Goal: Check status: Check status

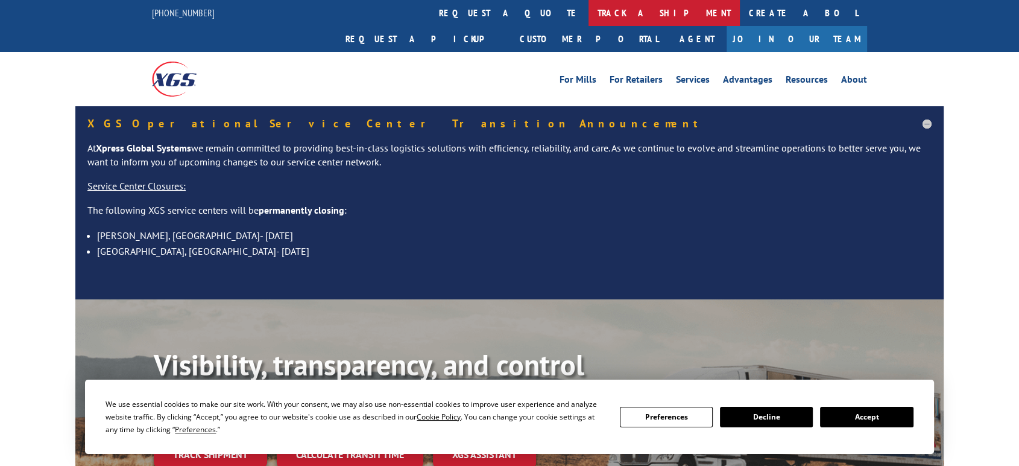
click at [589, 10] on link "track a shipment" at bounding box center [664, 13] width 151 height 26
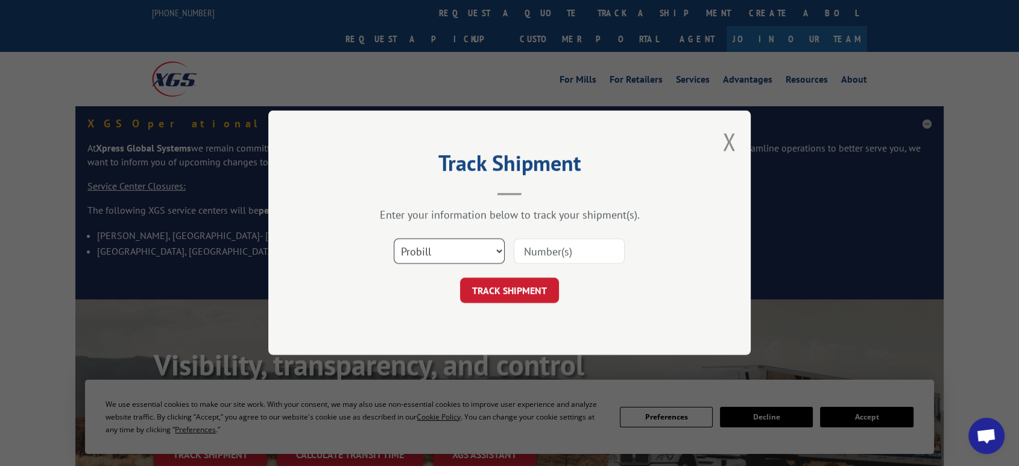
click at [444, 253] on select "Select category... Probill BOL PO" at bounding box center [449, 251] width 111 height 25
select select "po"
click at [394, 239] on select "Select category... Probill BOL PO" at bounding box center [449, 251] width 111 height 25
click at [531, 256] on input at bounding box center [569, 251] width 111 height 25
type input "06522783"
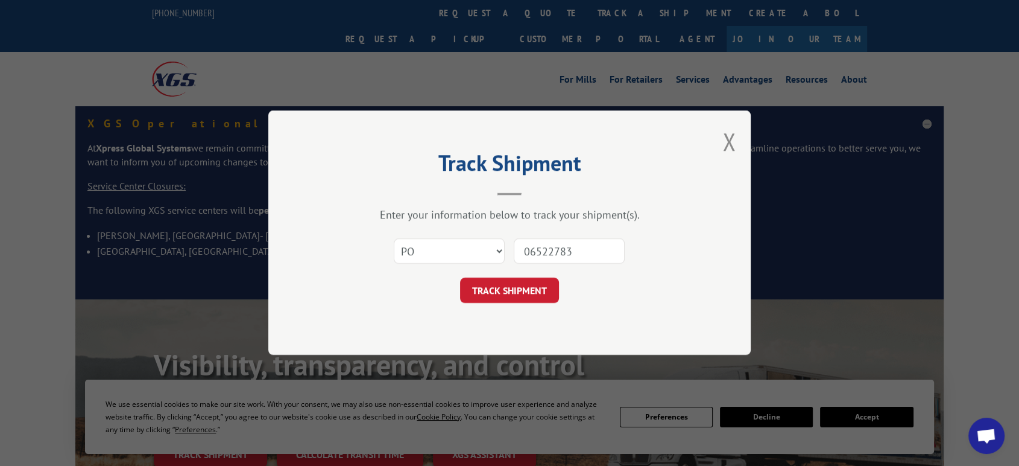
click at [460, 278] on button "TRACK SHIPMENT" at bounding box center [509, 290] width 99 height 25
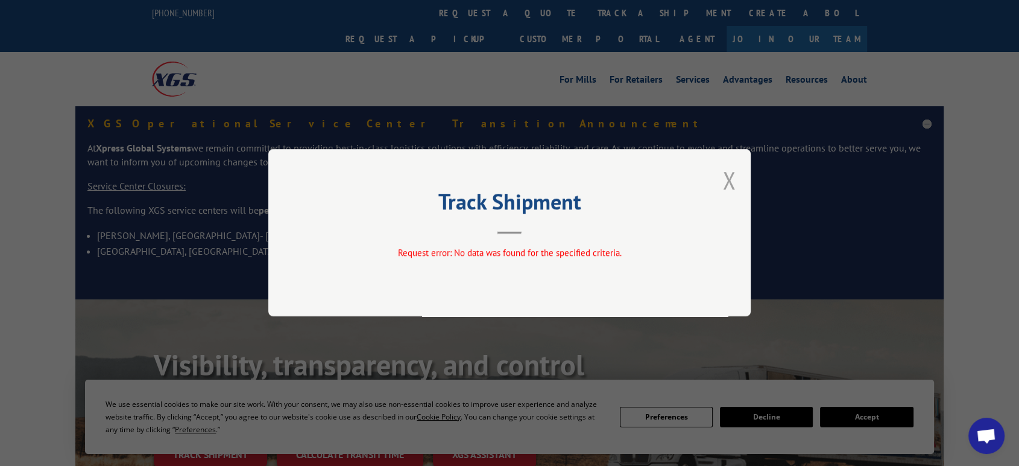
click at [726, 182] on button "Close modal" at bounding box center [729, 180] width 13 height 32
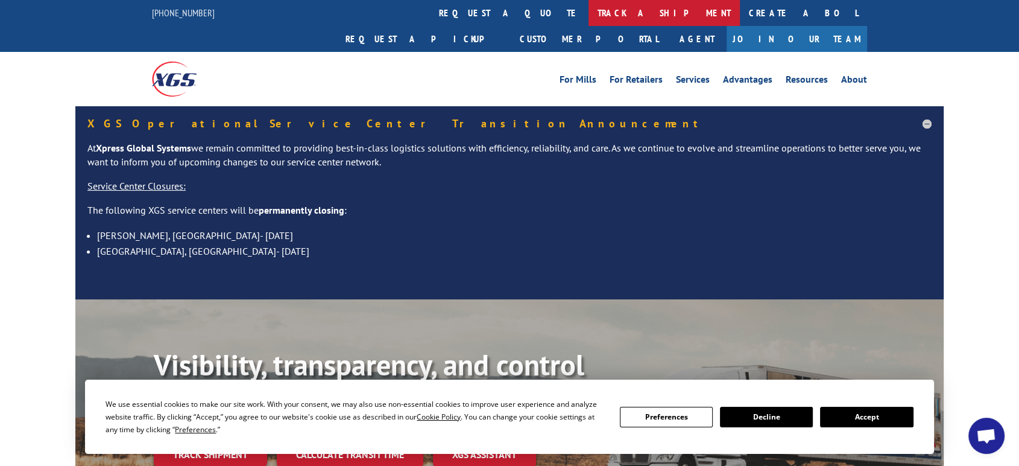
click at [589, 10] on link "track a shipment" at bounding box center [664, 13] width 151 height 26
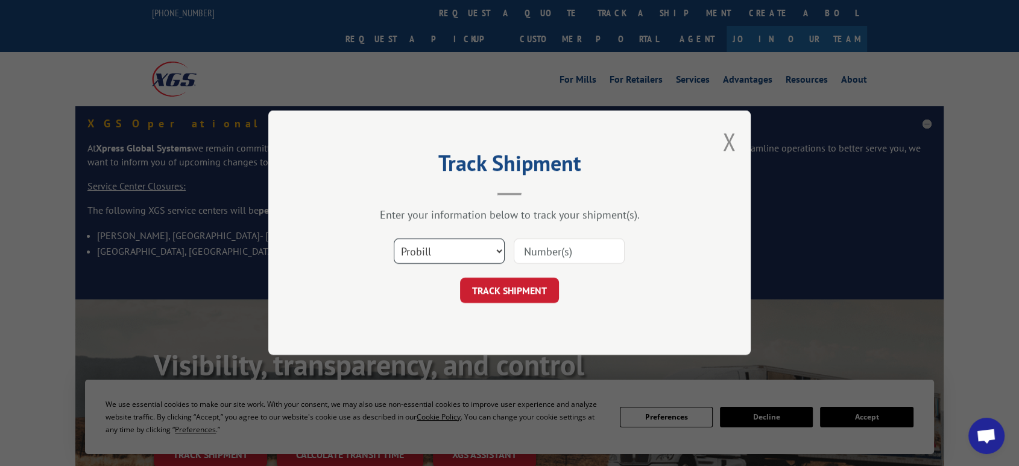
click at [441, 258] on select "Select category... Probill BOL PO" at bounding box center [449, 251] width 111 height 25
select select "po"
click at [394, 239] on select "Select category... Probill BOL PO" at bounding box center [449, 251] width 111 height 25
click at [536, 252] on input at bounding box center [569, 251] width 111 height 25
type input "06522783"
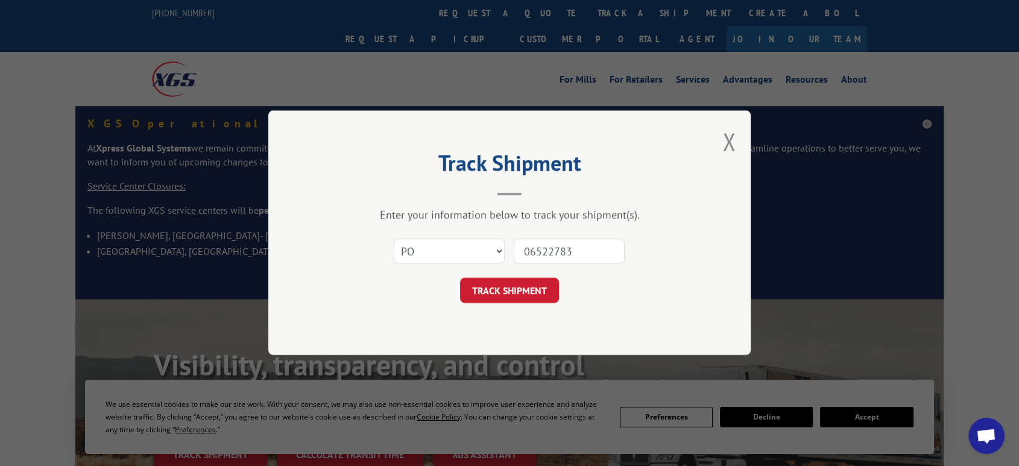
click button "TRACK SHIPMENT" at bounding box center [509, 290] width 99 height 25
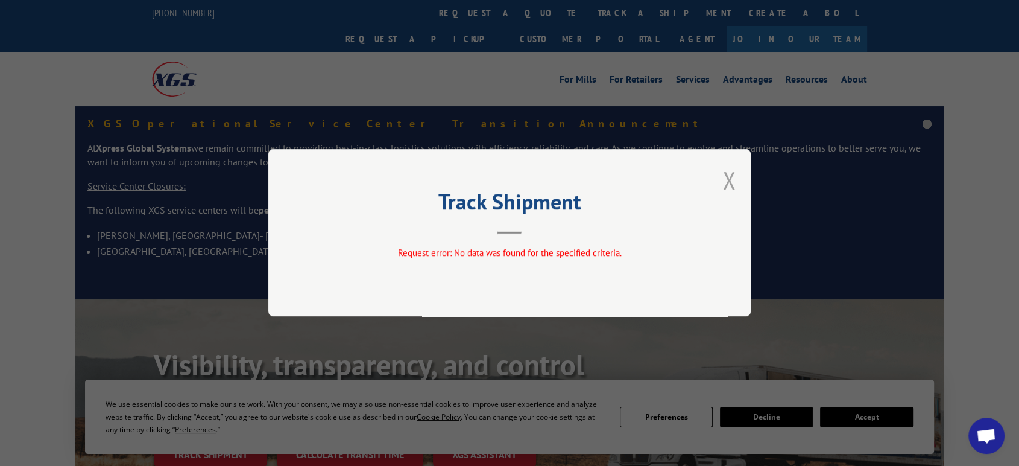
click at [728, 174] on button "Close modal" at bounding box center [729, 180] width 13 height 32
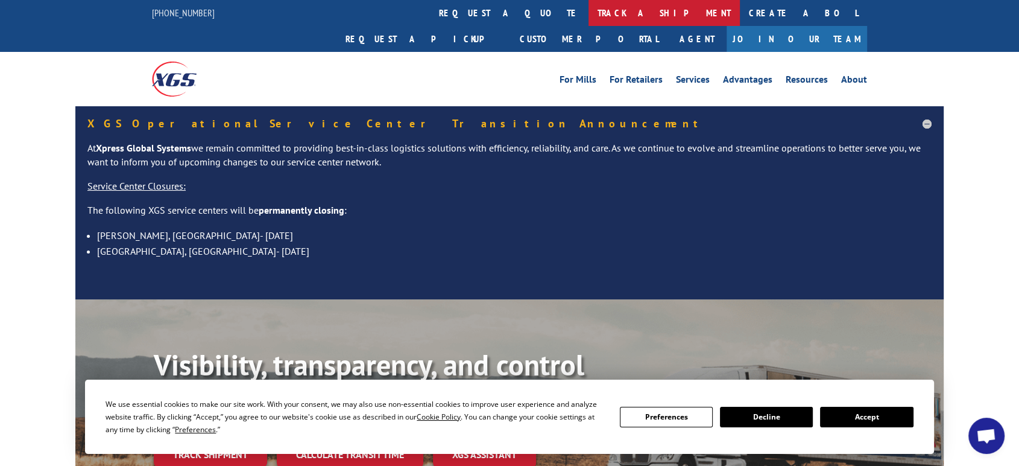
click at [589, 13] on link "track a shipment" at bounding box center [664, 13] width 151 height 26
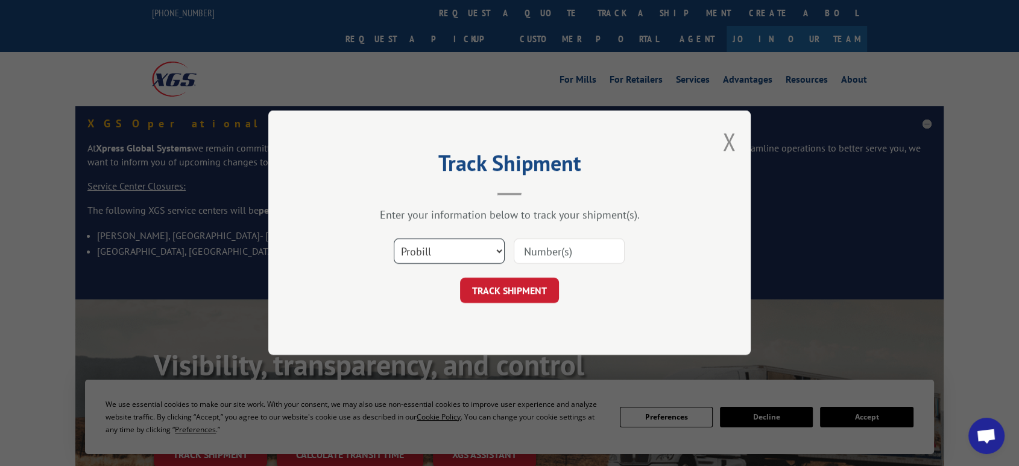
click at [471, 247] on select "Select category... Probill BOL PO" at bounding box center [449, 251] width 111 height 25
select select "po"
click at [394, 239] on select "Select category... Probill BOL PO" at bounding box center [449, 251] width 111 height 25
click at [531, 247] on input at bounding box center [569, 251] width 111 height 25
type input "06522783"
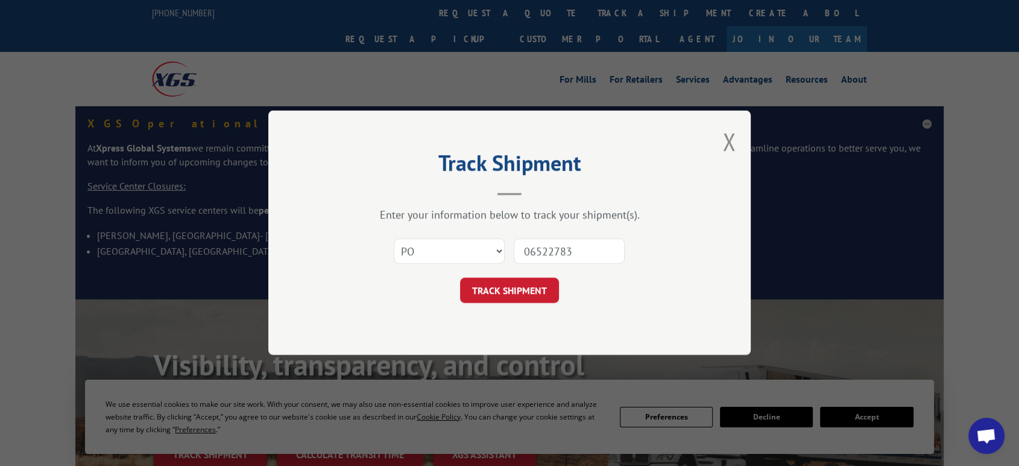
click button "TRACK SHIPMENT" at bounding box center [509, 290] width 99 height 25
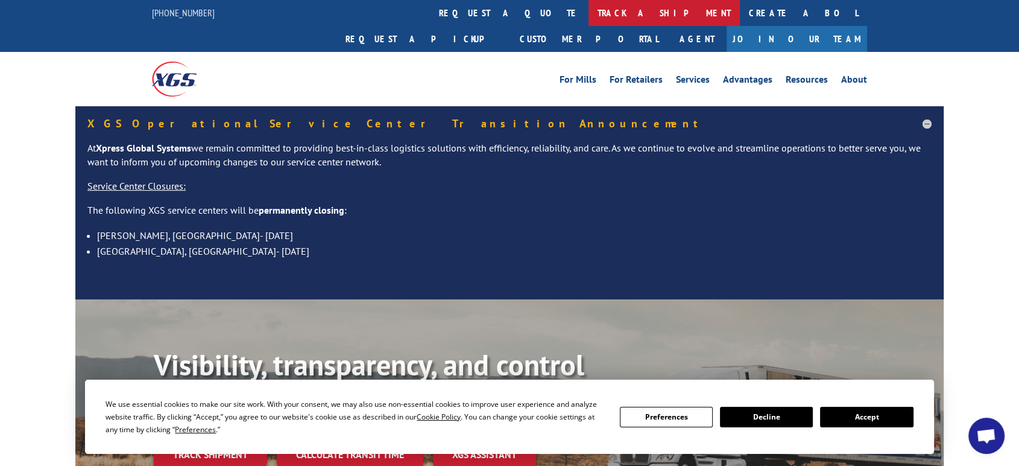
click at [589, 10] on link "track a shipment" at bounding box center [664, 13] width 151 height 26
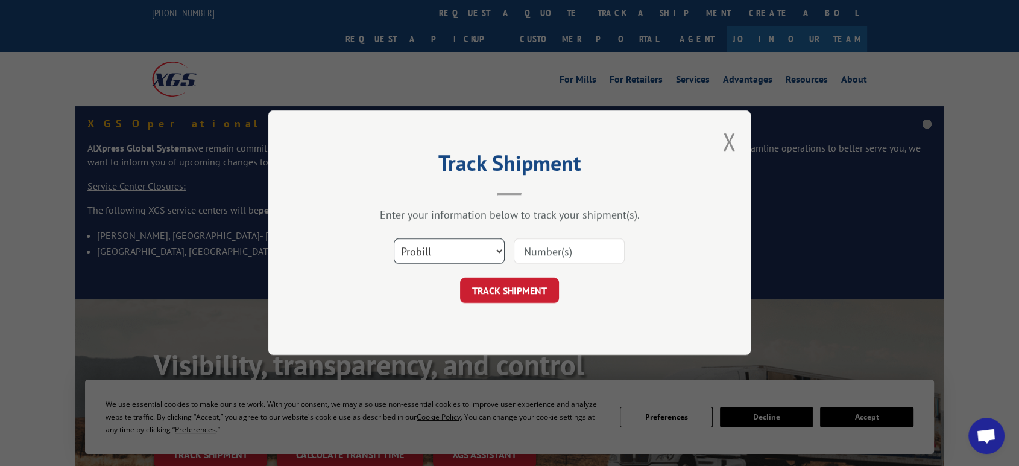
click at [474, 253] on select "Select category... Probill BOL PO" at bounding box center [449, 251] width 111 height 25
select select "po"
click at [394, 239] on select "Select category... Probill BOL PO" at bounding box center [449, 251] width 111 height 25
click at [560, 261] on input at bounding box center [569, 251] width 111 height 25
type input "06522783"
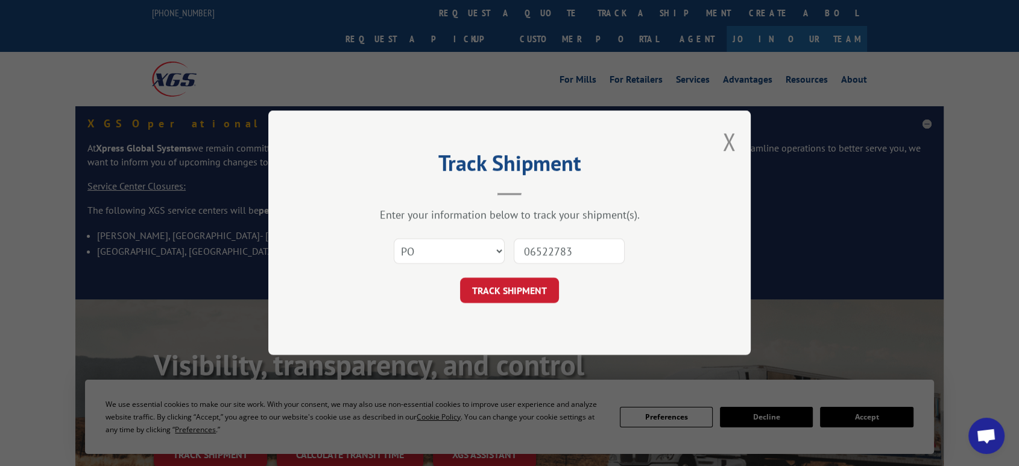
click button "TRACK SHIPMENT" at bounding box center [509, 290] width 99 height 25
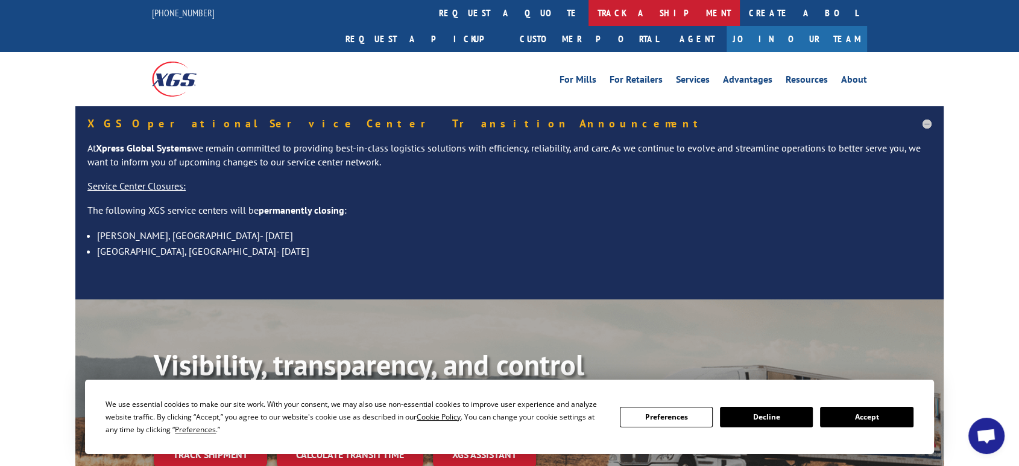
click at [589, 12] on link "track a shipment" at bounding box center [664, 13] width 151 height 26
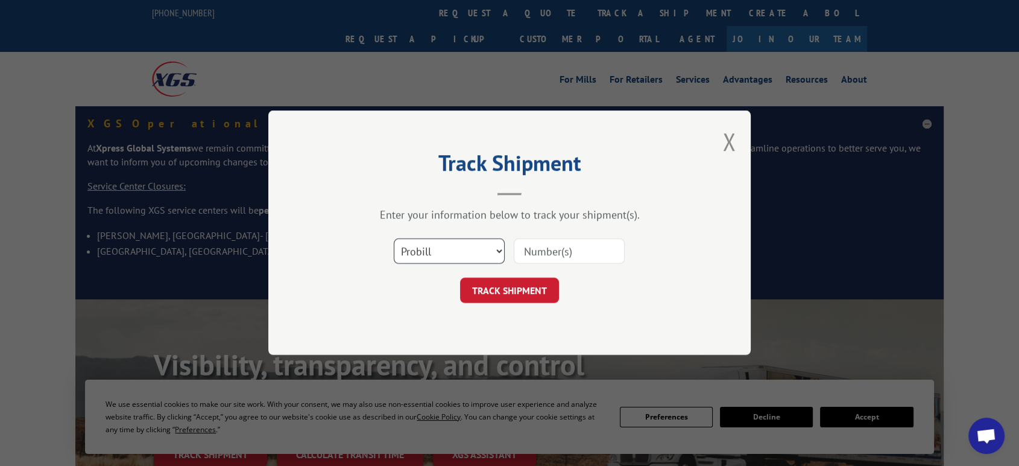
click at [421, 252] on select "Select category... Probill BOL PO" at bounding box center [449, 251] width 111 height 25
select select "po"
click at [394, 239] on select "Select category... Probill BOL PO" at bounding box center [449, 251] width 111 height 25
click at [566, 259] on input at bounding box center [569, 251] width 111 height 25
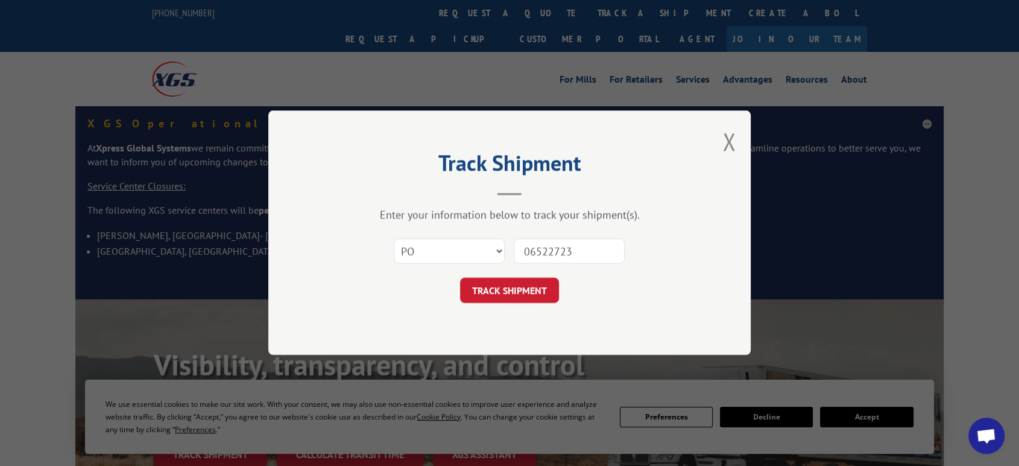
type input "06522723"
click at [460, 278] on button "TRACK SHIPMENT" at bounding box center [509, 290] width 99 height 25
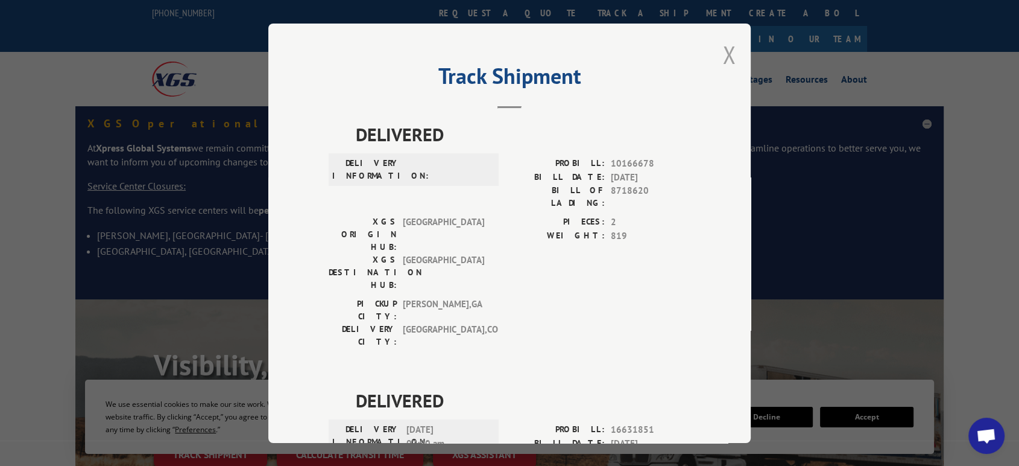
click at [723, 55] on button "Close modal" at bounding box center [729, 55] width 13 height 32
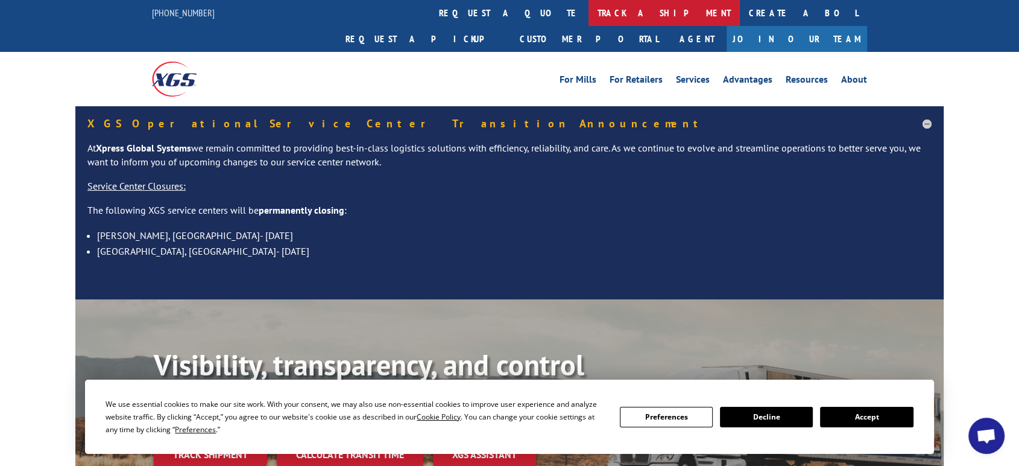
click at [589, 14] on link "track a shipment" at bounding box center [664, 13] width 151 height 26
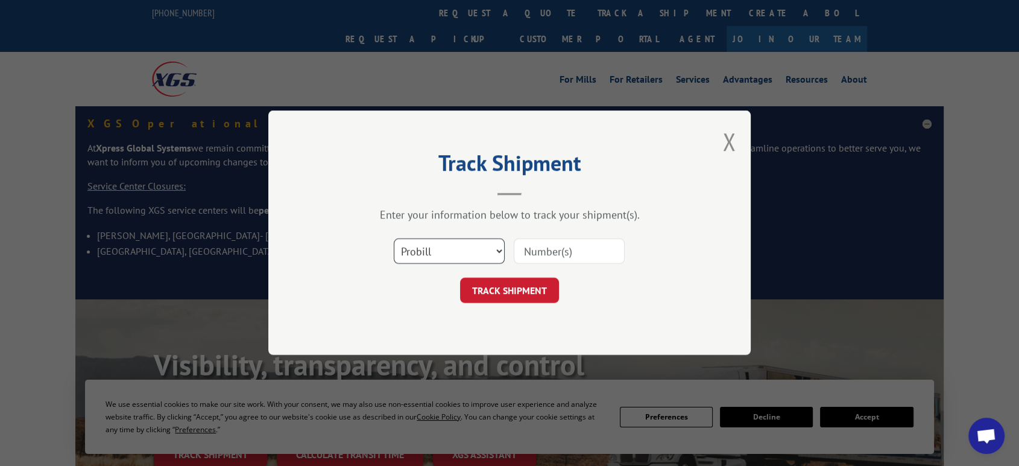
click at [442, 245] on select "Select category... Probill BOL PO" at bounding box center [449, 251] width 111 height 25
select select "po"
click at [394, 239] on select "Select category... Probill BOL PO" at bounding box center [449, 251] width 111 height 25
click at [528, 255] on input at bounding box center [569, 251] width 111 height 25
type input "06522723"
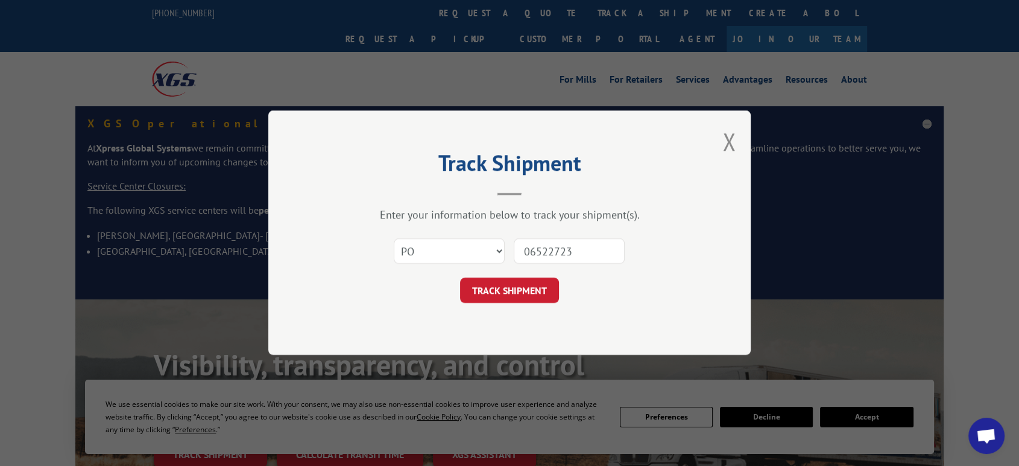
click at [460, 278] on button "TRACK SHIPMENT" at bounding box center [509, 290] width 99 height 25
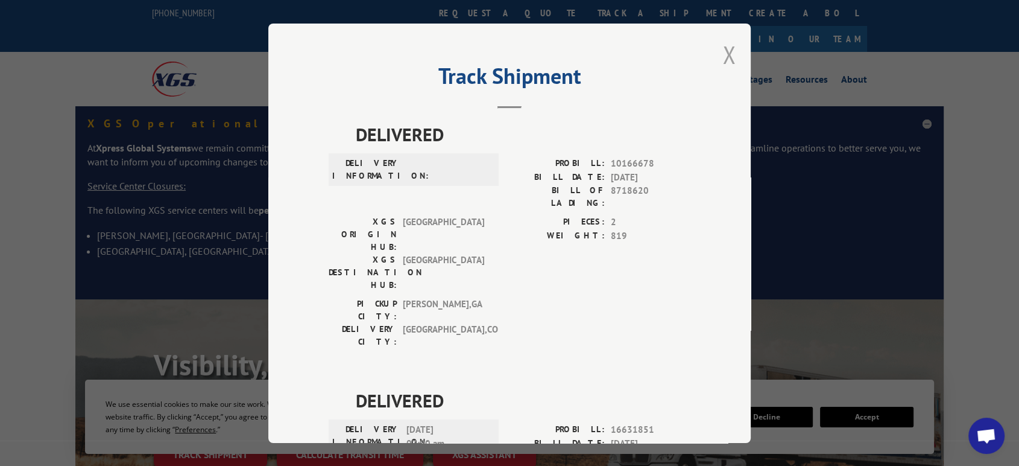
click at [724, 59] on button "Close modal" at bounding box center [729, 55] width 13 height 32
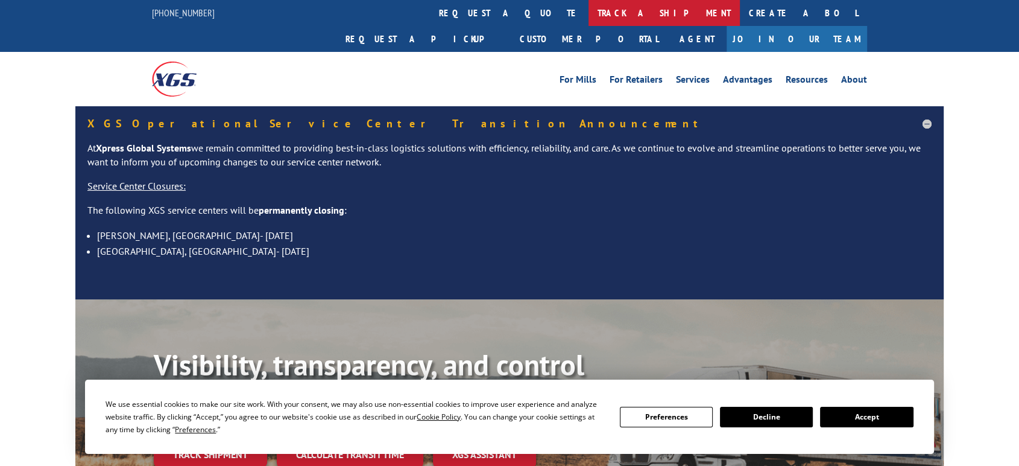
click at [589, 15] on link "track a shipment" at bounding box center [664, 13] width 151 height 26
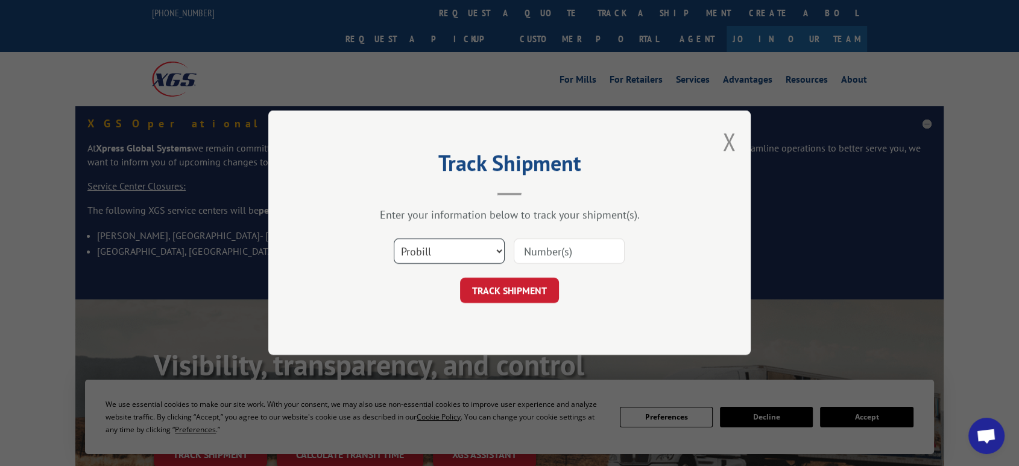
click at [459, 252] on select "Select category... Probill BOL PO" at bounding box center [449, 251] width 111 height 25
select select "po"
click at [394, 239] on select "Select category... Probill BOL PO" at bounding box center [449, 251] width 111 height 25
drag, startPoint x: 547, startPoint y: 250, endPoint x: 527, endPoint y: 259, distance: 22.7
click at [536, 258] on input at bounding box center [569, 251] width 111 height 25
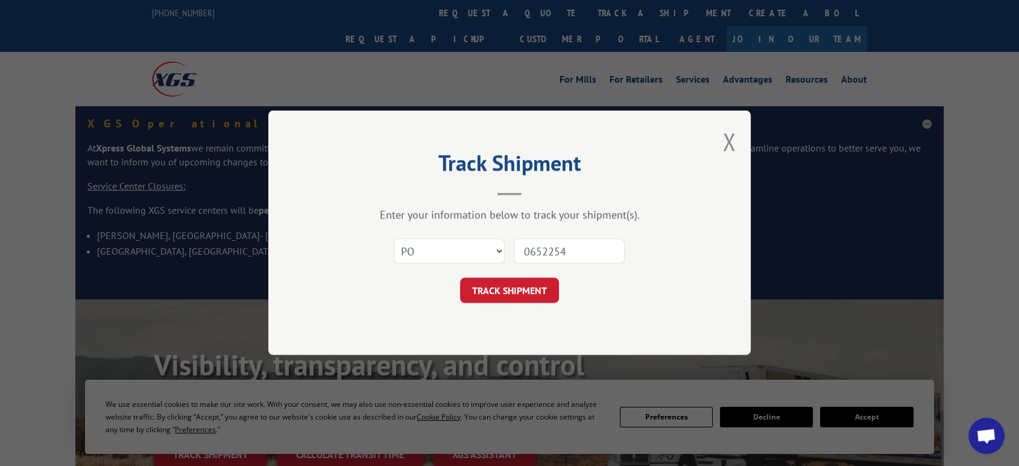
type input "06522545"
click button "TRACK SHIPMENT" at bounding box center [509, 290] width 99 height 25
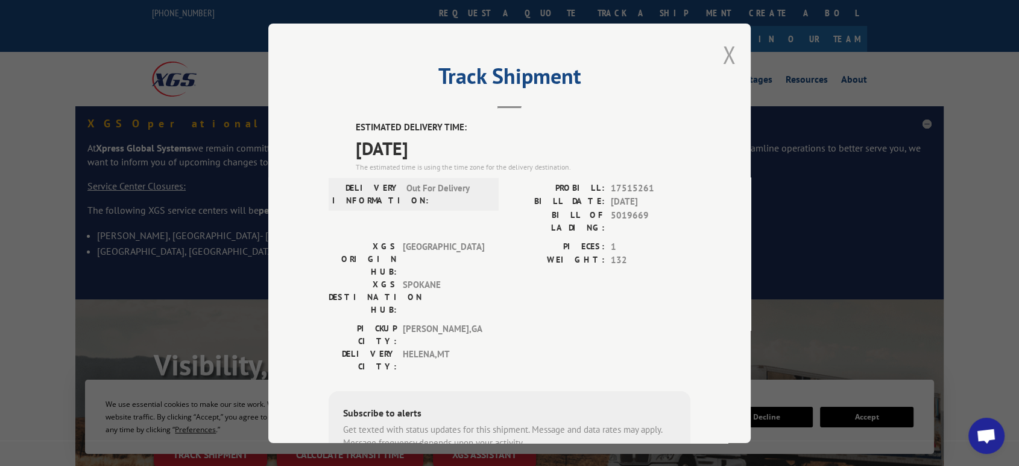
click at [723, 49] on button "Close modal" at bounding box center [729, 55] width 13 height 32
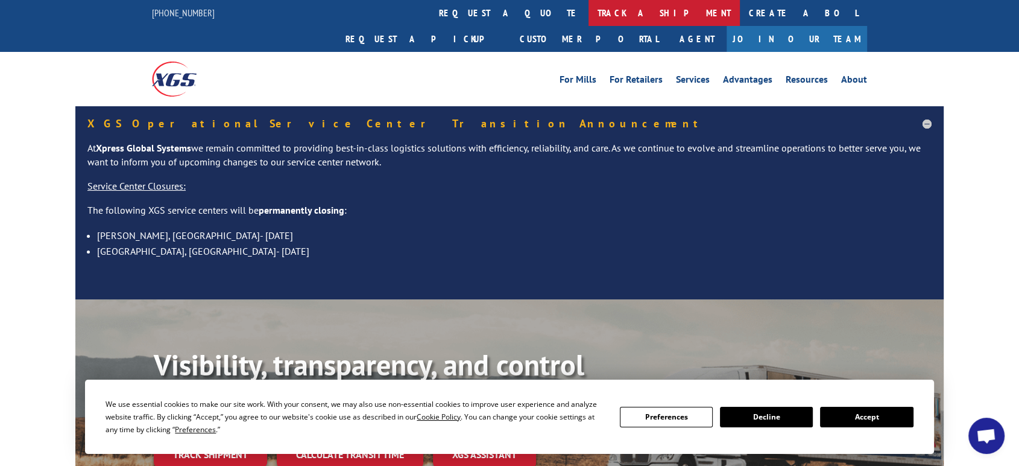
click at [589, 7] on link "track a shipment" at bounding box center [664, 13] width 151 height 26
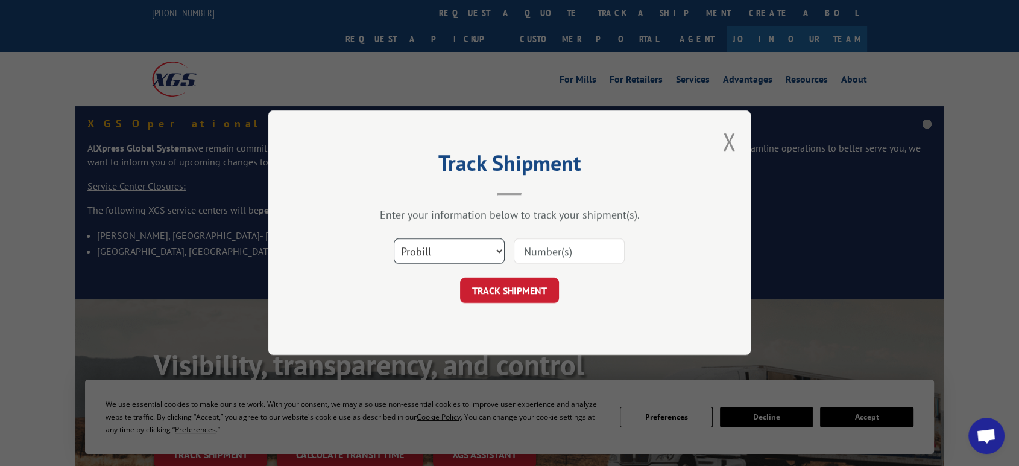
click at [426, 252] on select "Select category... Probill BOL PO" at bounding box center [449, 251] width 111 height 25
select select "po"
click at [394, 239] on select "Select category... Probill BOL PO" at bounding box center [449, 251] width 111 height 25
drag, startPoint x: 554, startPoint y: 259, endPoint x: 444, endPoint y: 256, distance: 110.4
click at [507, 262] on div "Select category... Probill BOL PO" at bounding box center [510, 252] width 362 height 40
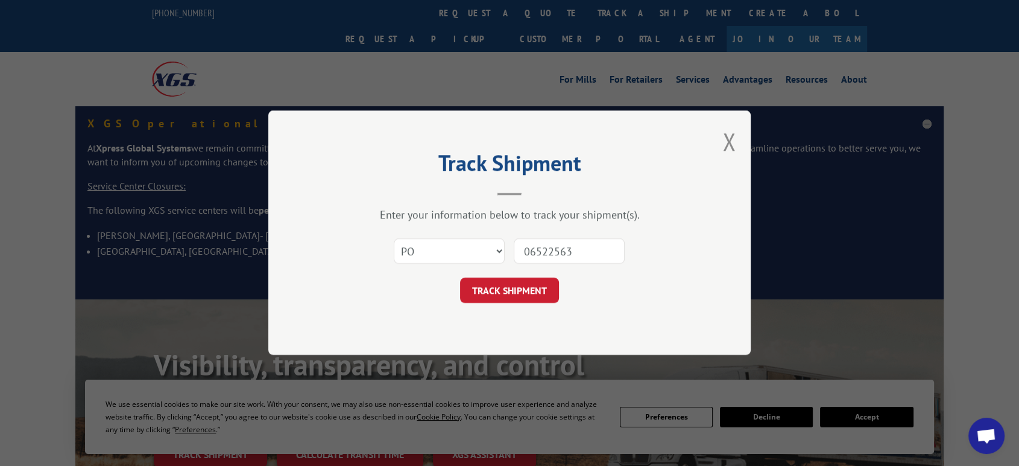
type input "06522563"
click at [460, 278] on button "TRACK SHIPMENT" at bounding box center [509, 290] width 99 height 25
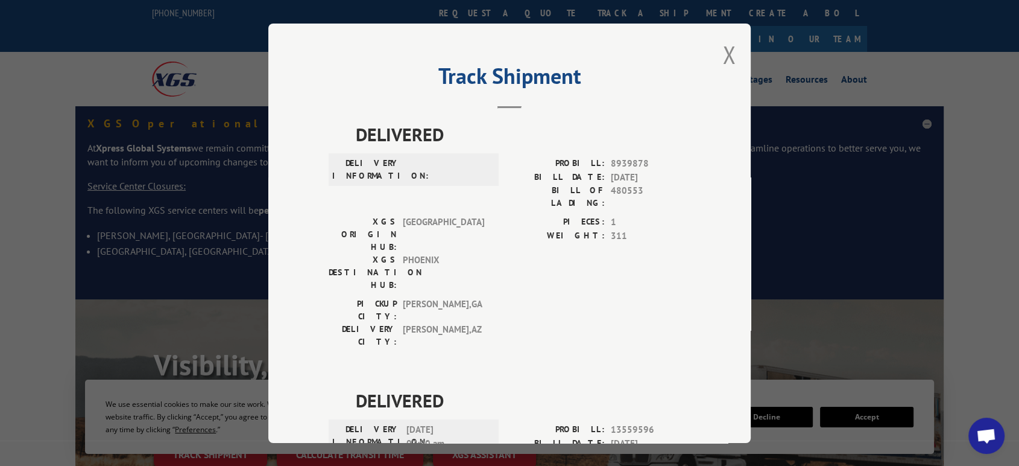
drag, startPoint x: 723, startPoint y: 59, endPoint x: 449, endPoint y: 27, distance: 275.8
click at [703, 57] on div "Track Shipment DELIVERED DELIVERY INFORMATION: PROBILL: 8939878 BILL DATE: 05/0…" at bounding box center [509, 233] width 483 height 419
click at [724, 57] on button "Close modal" at bounding box center [729, 55] width 13 height 32
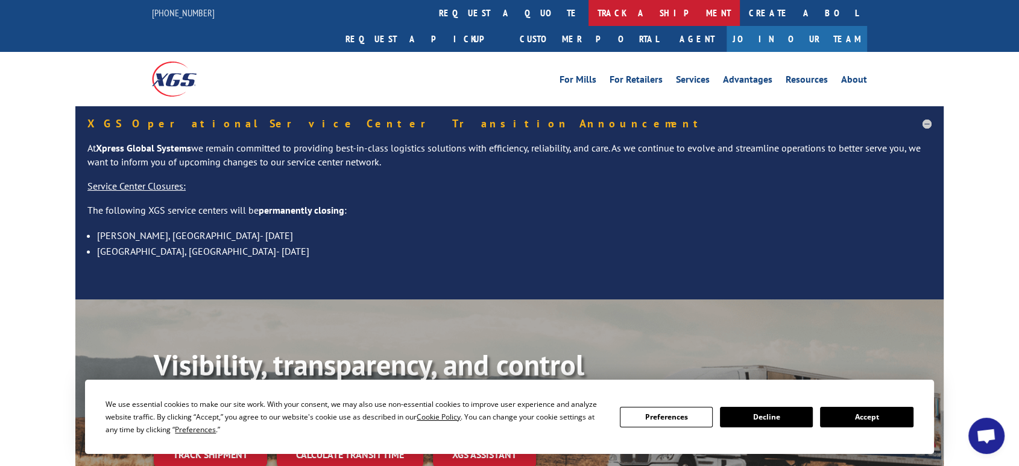
click at [589, 15] on link "track a shipment" at bounding box center [664, 13] width 151 height 26
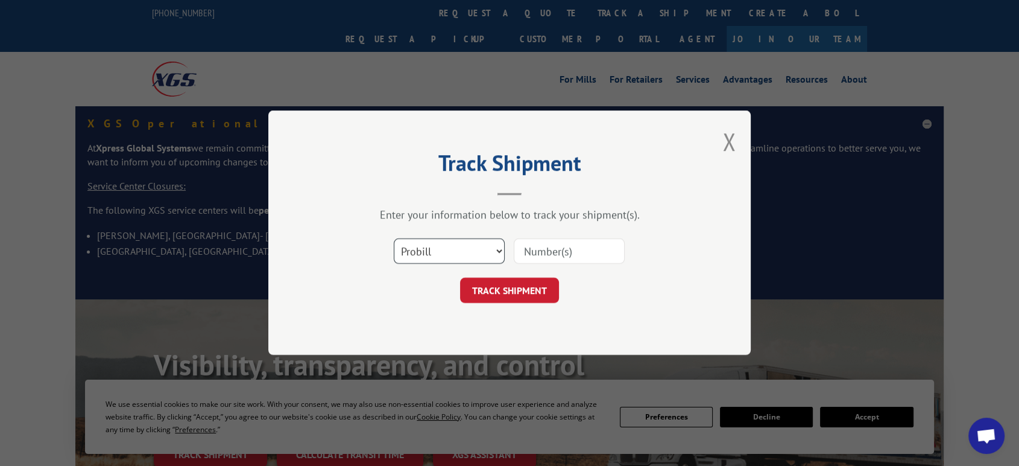
click at [433, 250] on select "Select category... Probill BOL PO" at bounding box center [449, 251] width 111 height 25
select select "po"
click at [394, 239] on select "Select category... Probill BOL PO" at bounding box center [449, 251] width 111 height 25
drag, startPoint x: 545, startPoint y: 260, endPoint x: 352, endPoint y: 391, distance: 233.2
click at [546, 260] on input at bounding box center [569, 251] width 111 height 25
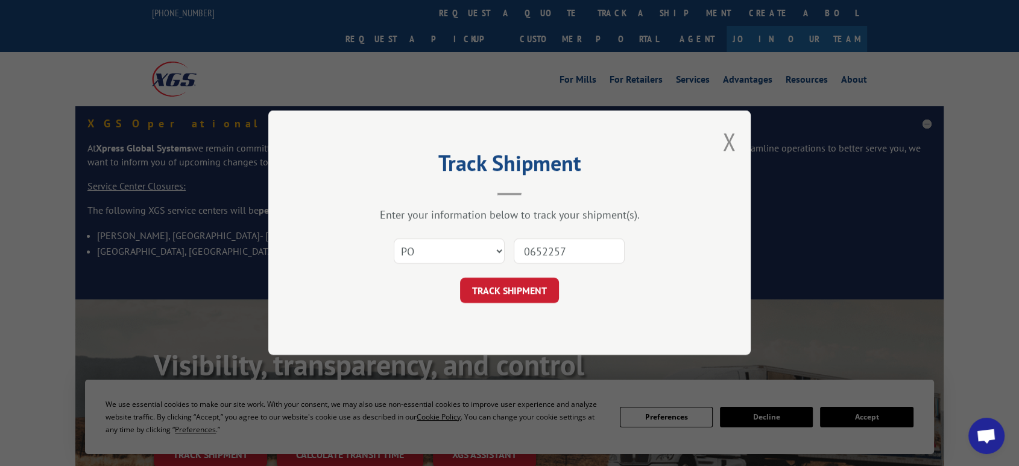
type input "06522579"
click button "TRACK SHIPMENT" at bounding box center [509, 290] width 99 height 25
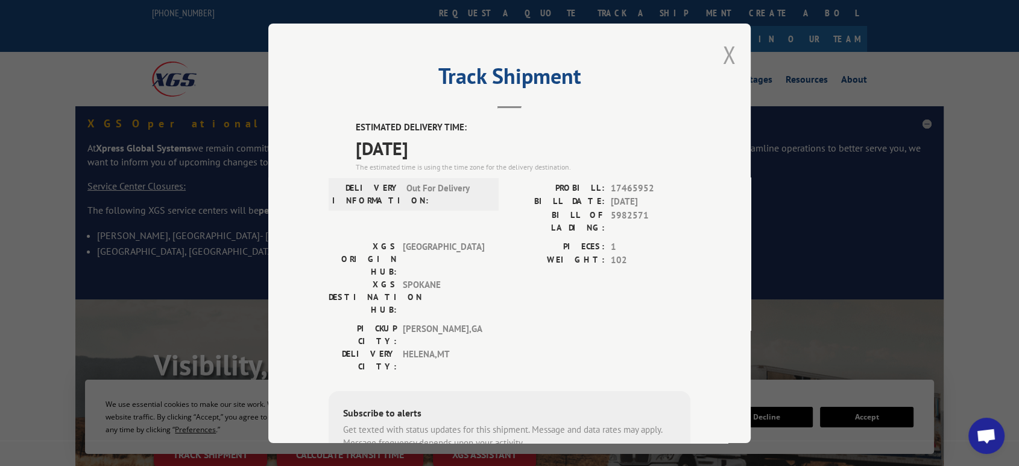
click at [725, 51] on button "Close modal" at bounding box center [729, 55] width 13 height 32
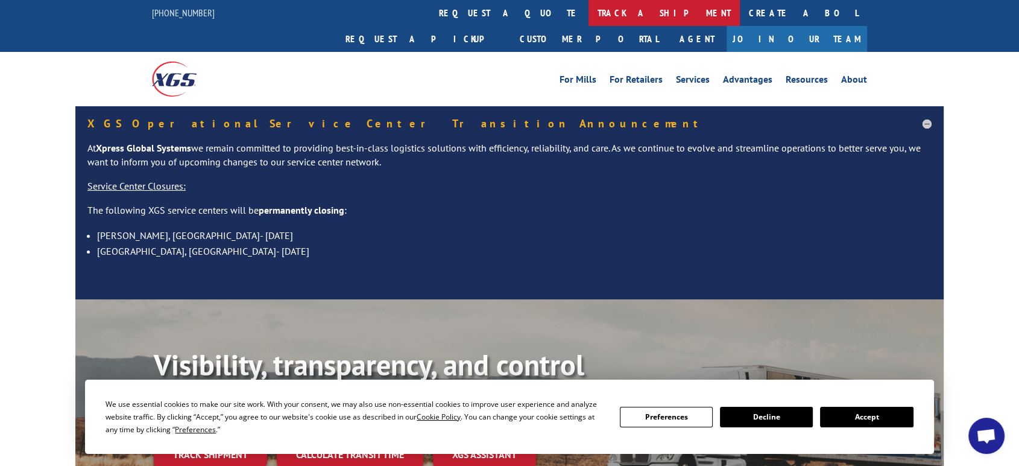
click at [589, 16] on link "track a shipment" at bounding box center [664, 13] width 151 height 26
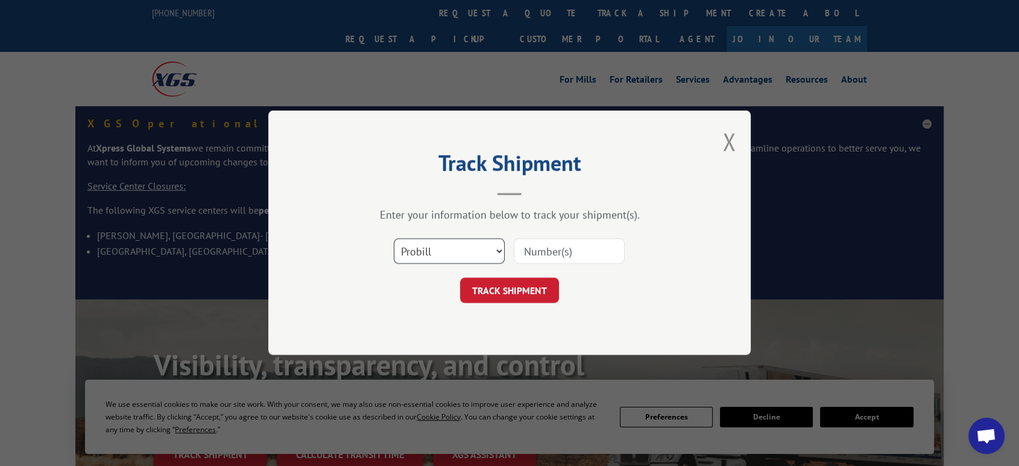
click at [444, 257] on select "Select category... Probill BOL PO" at bounding box center [449, 251] width 111 height 25
select select "po"
click at [394, 239] on select "Select category... Probill BOL PO" at bounding box center [449, 251] width 111 height 25
click at [566, 249] on input at bounding box center [569, 251] width 111 height 25
type input "06522623"
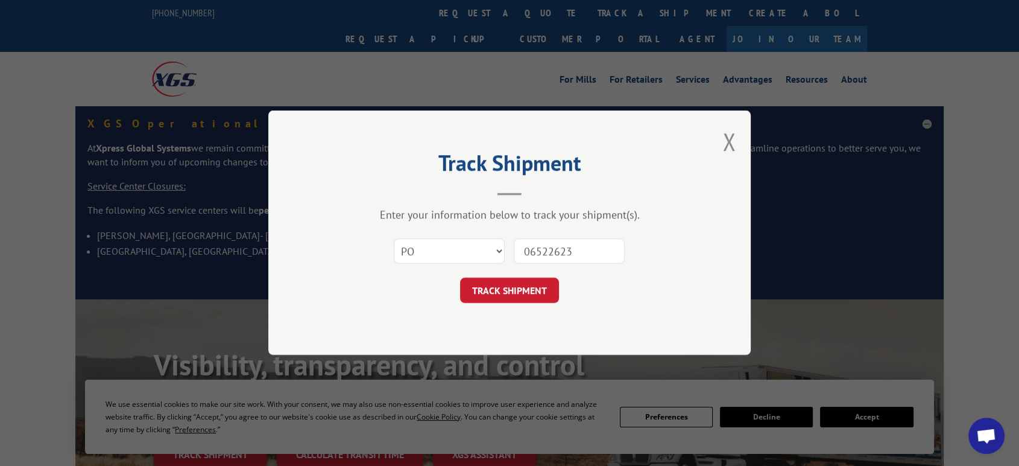
click button "TRACK SHIPMENT" at bounding box center [509, 290] width 99 height 25
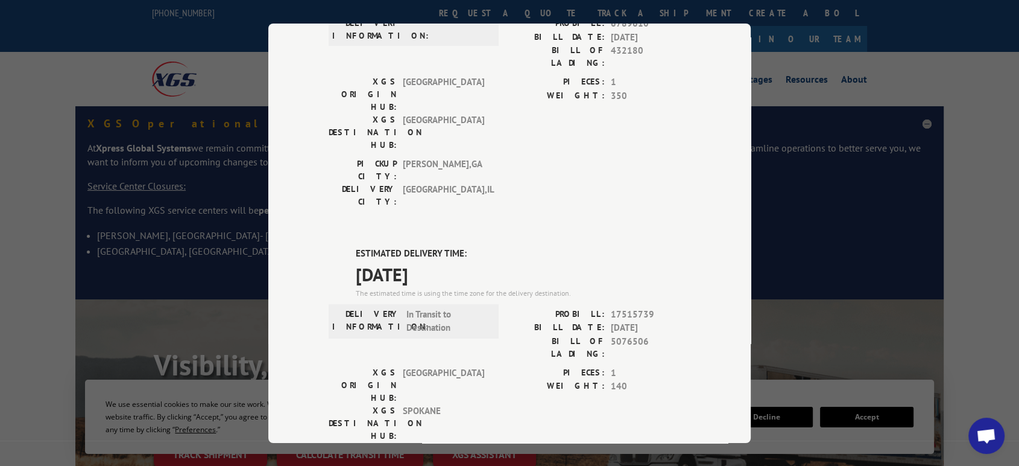
scroll to position [151, 0]
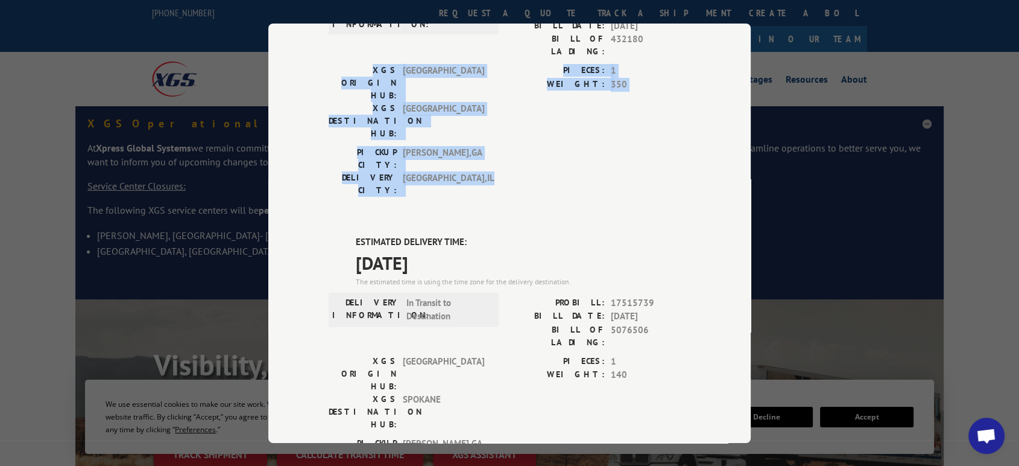
drag, startPoint x: 739, startPoint y: 77, endPoint x: 755, endPoint y: 69, distance: 18.1
click at [738, 32] on div "Track Shipment DELIVERED DELIVERY INFORMATION: PROBILL: 6789610 BILL DATE: 06/1…" at bounding box center [509, 233] width 1019 height 466
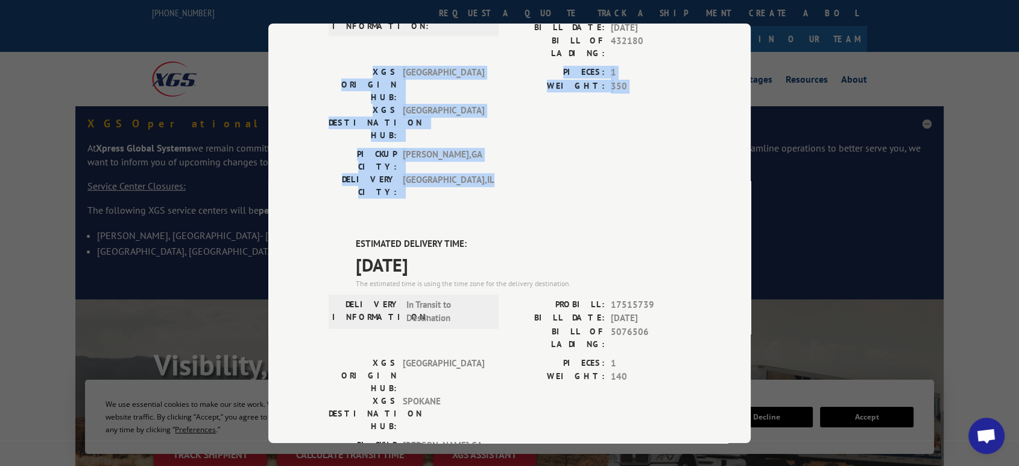
scroll to position [0, 0]
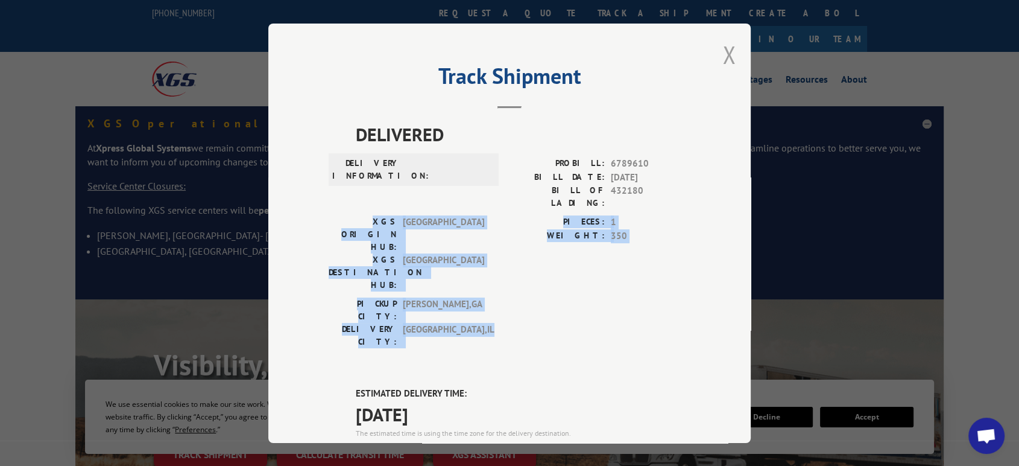
click at [723, 49] on button "Close modal" at bounding box center [729, 55] width 13 height 32
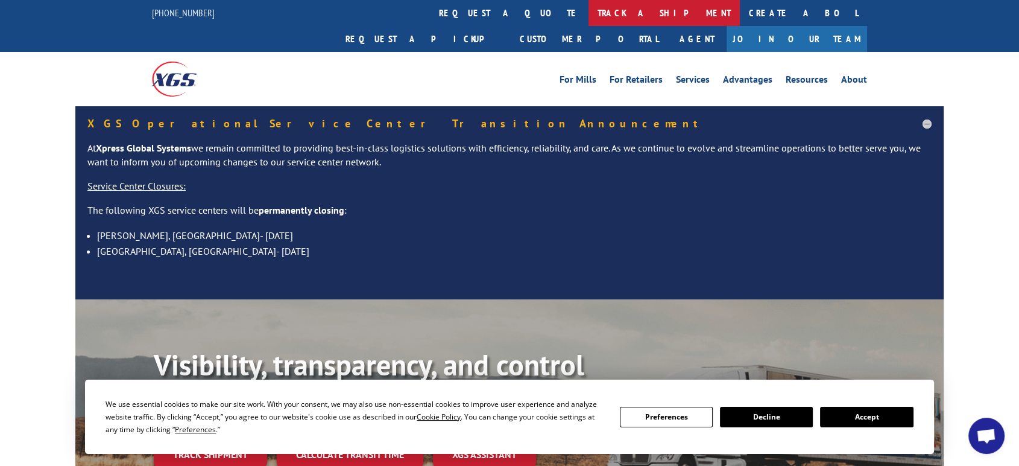
click at [589, 14] on link "track a shipment" at bounding box center [664, 13] width 151 height 26
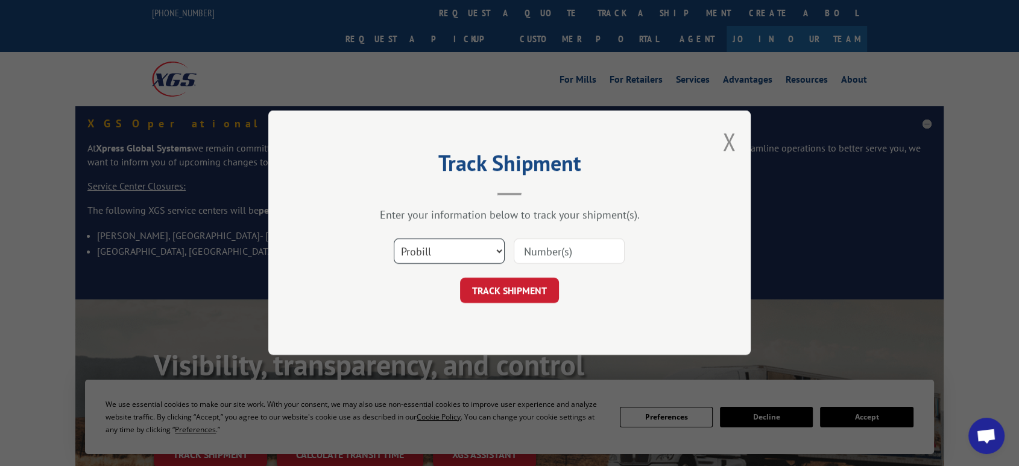
click at [451, 255] on select "Select category... Probill BOL PO" at bounding box center [449, 251] width 111 height 25
select select "po"
click at [394, 239] on select "Select category... Probill BOL PO" at bounding box center [449, 251] width 111 height 25
drag, startPoint x: 548, startPoint y: 253, endPoint x: 814, endPoint y: 338, distance: 279.7
click at [564, 253] on input at bounding box center [569, 251] width 111 height 25
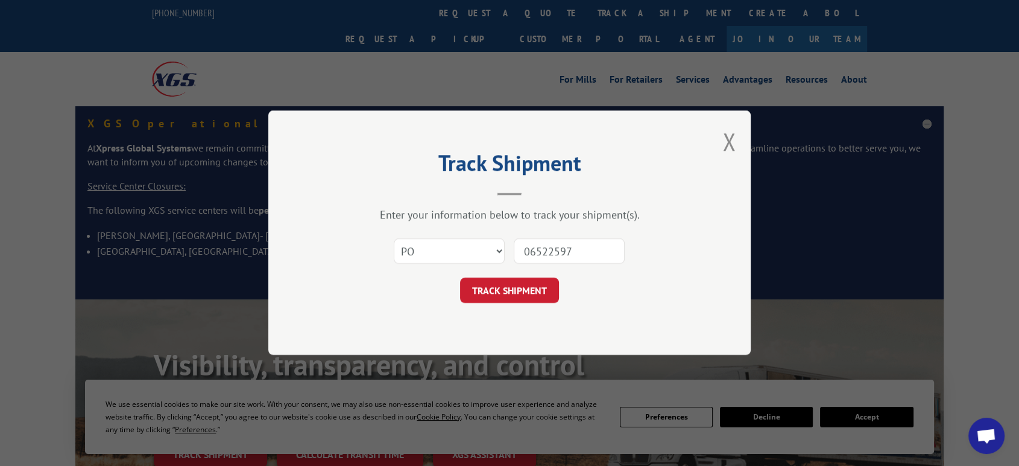
type input "06522597"
click at [460, 278] on button "TRACK SHIPMENT" at bounding box center [509, 290] width 99 height 25
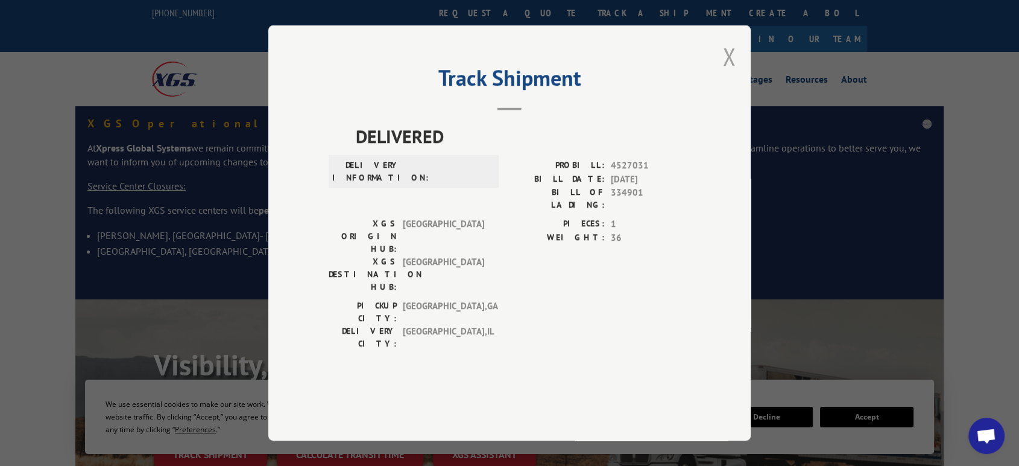
click at [726, 72] on button "Close modal" at bounding box center [729, 56] width 13 height 32
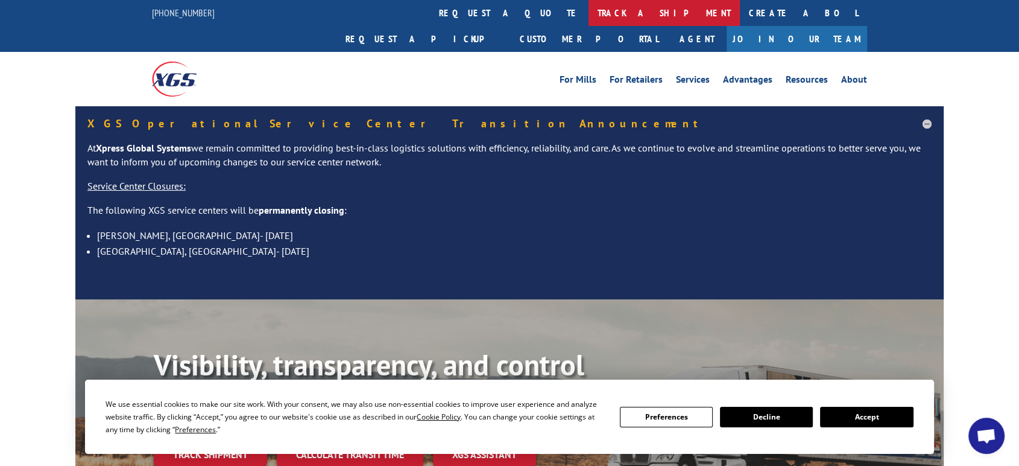
click at [589, 14] on link "track a shipment" at bounding box center [664, 13] width 151 height 26
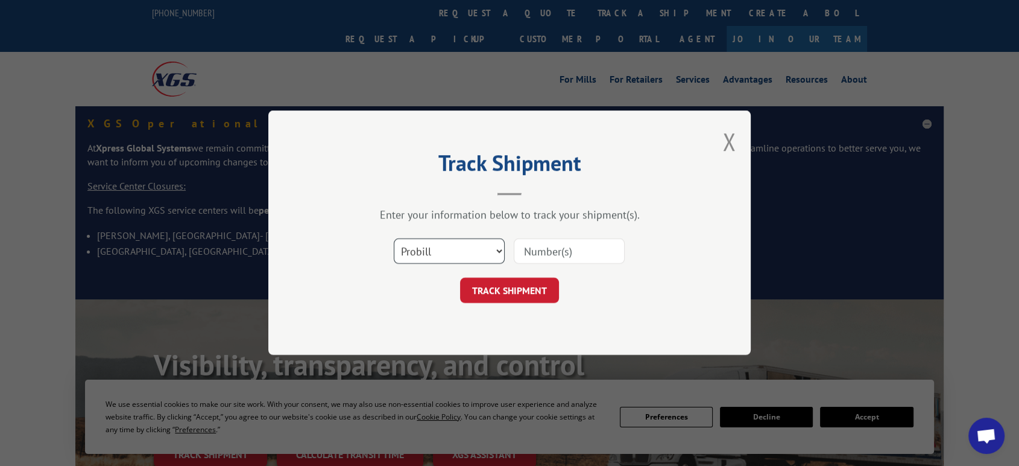
click at [439, 255] on select "Select category... Probill BOL PO" at bounding box center [449, 251] width 111 height 25
select select "po"
click at [394, 239] on select "Select category... Probill BOL PO" at bounding box center [449, 251] width 111 height 25
click at [574, 251] on input at bounding box center [569, 251] width 111 height 25
type input "06522597"
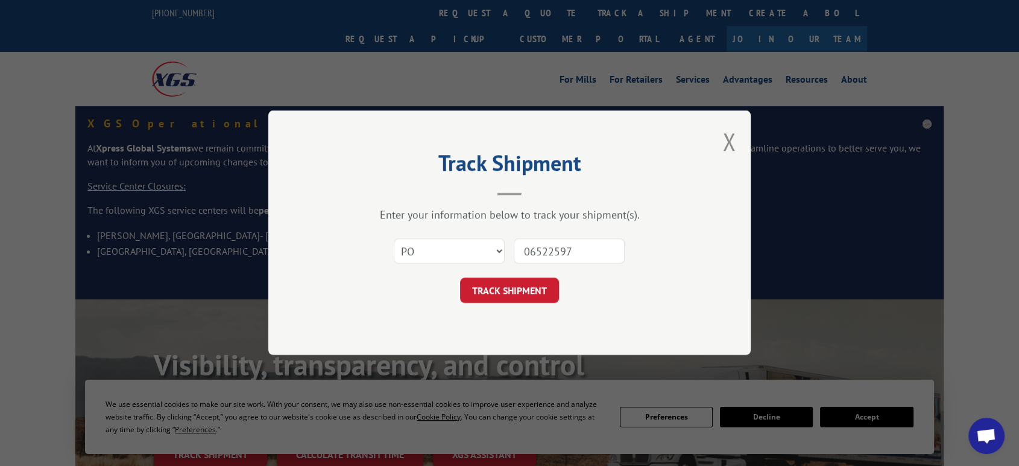
click at [460, 278] on button "TRACK SHIPMENT" at bounding box center [509, 290] width 99 height 25
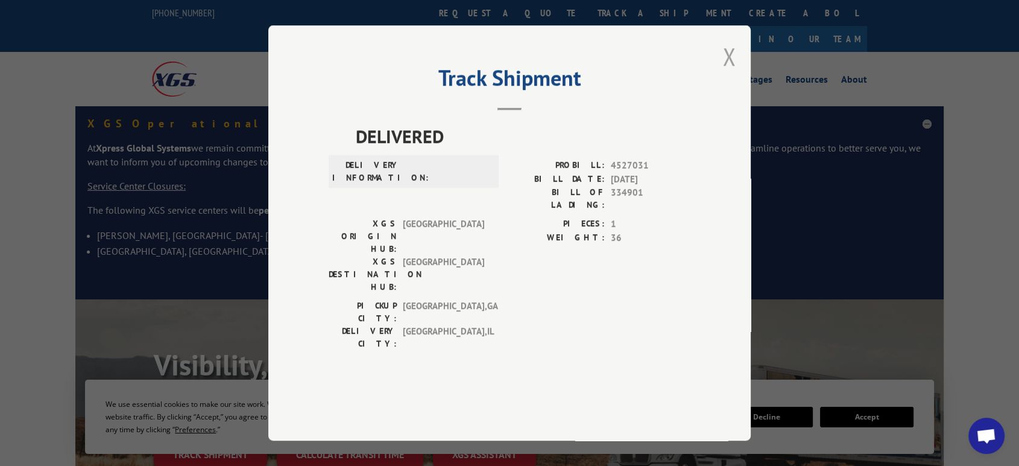
click at [730, 72] on button "Close modal" at bounding box center [729, 56] width 13 height 32
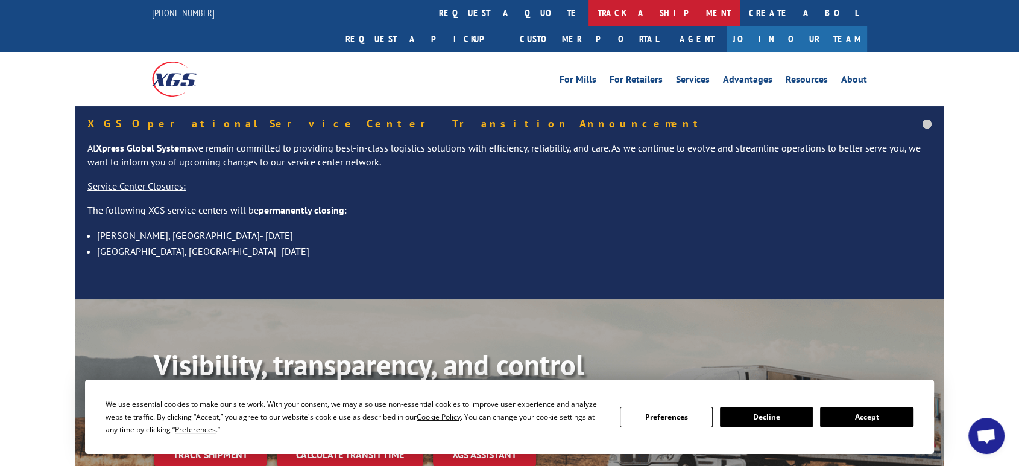
click at [589, 7] on link "track a shipment" at bounding box center [664, 13] width 151 height 26
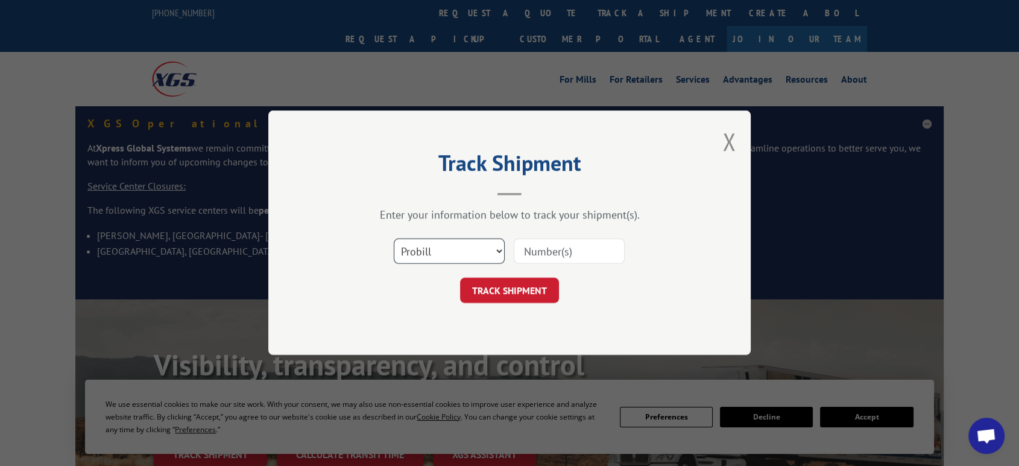
click at [434, 247] on select "Select category... Probill BOL PO" at bounding box center [449, 251] width 111 height 25
select select "po"
click at [394, 239] on select "Select category... Probill BOL PO" at bounding box center [449, 251] width 111 height 25
click at [543, 261] on input at bounding box center [569, 251] width 111 height 25
type input "06522577"
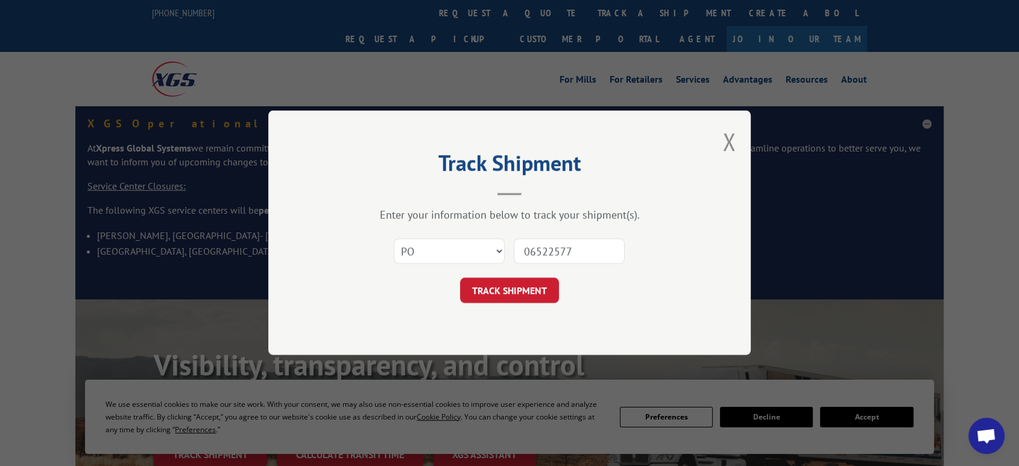
click button "TRACK SHIPMENT" at bounding box center [509, 290] width 99 height 25
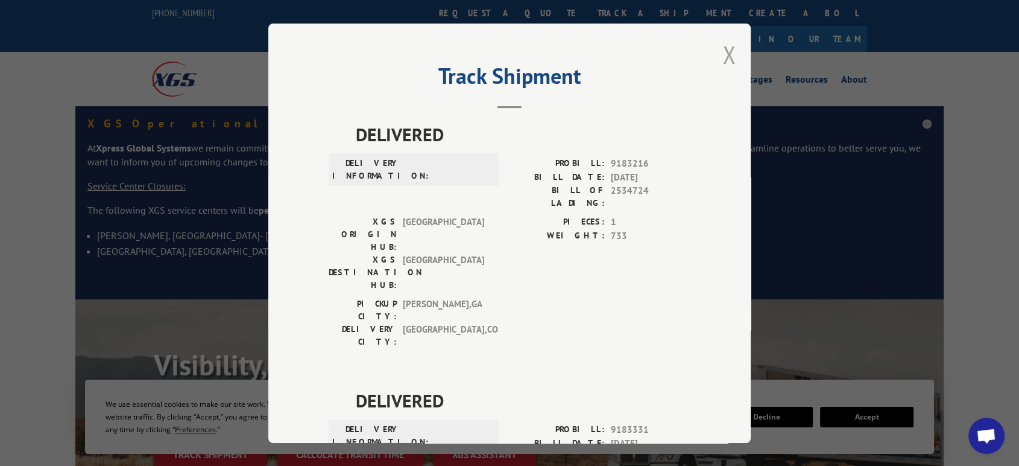
click at [725, 52] on button "Close modal" at bounding box center [729, 55] width 13 height 32
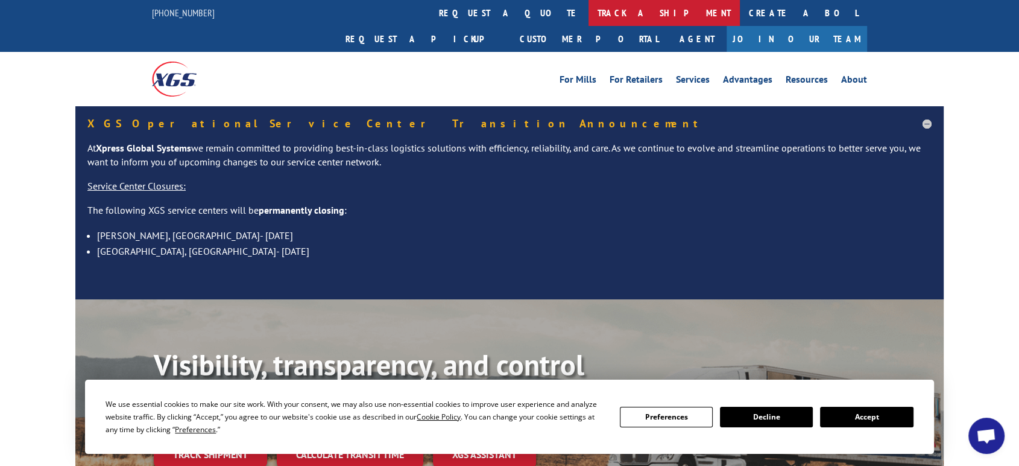
click at [589, 14] on link "track a shipment" at bounding box center [664, 13] width 151 height 26
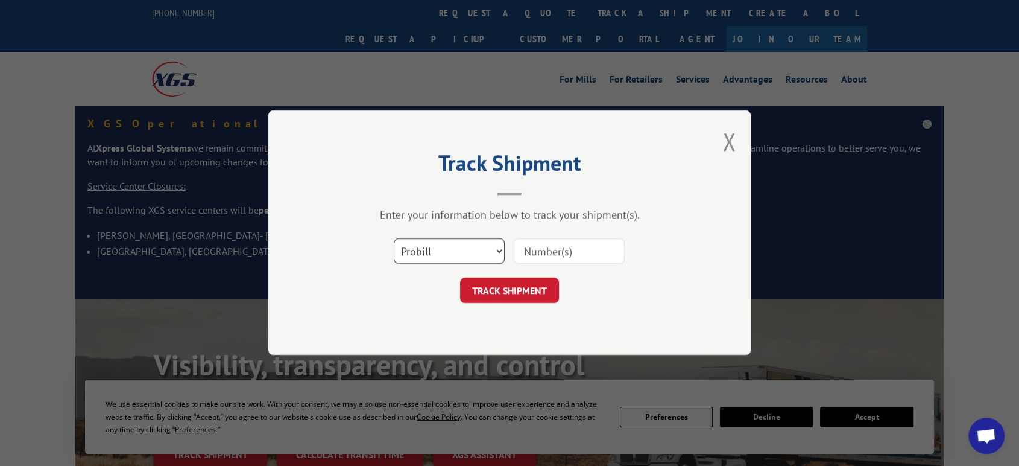
click at [443, 247] on select "Select category... Probill BOL PO" at bounding box center [449, 251] width 111 height 25
select select "po"
click at [394, 239] on select "Select category... Probill BOL PO" at bounding box center [449, 251] width 111 height 25
click at [547, 256] on input at bounding box center [569, 251] width 111 height 25
type input "06522750"
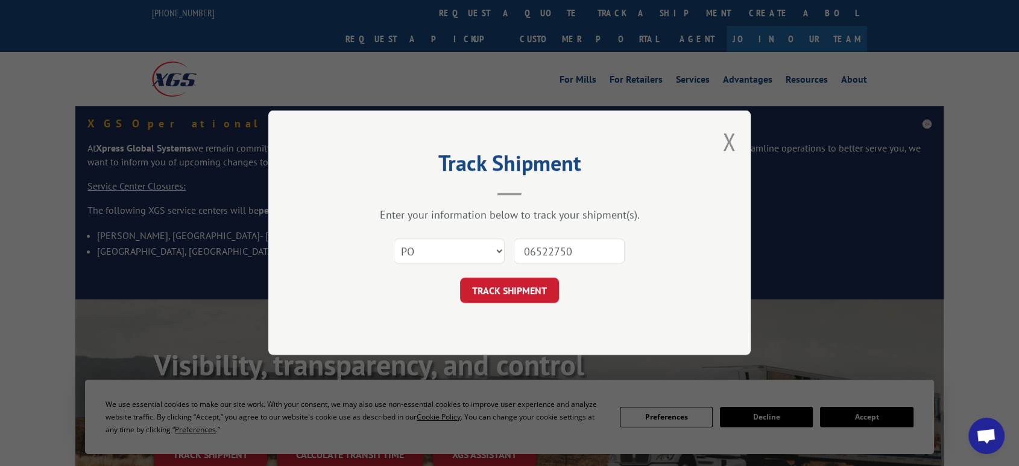
click at [460, 278] on button "TRACK SHIPMENT" at bounding box center [509, 290] width 99 height 25
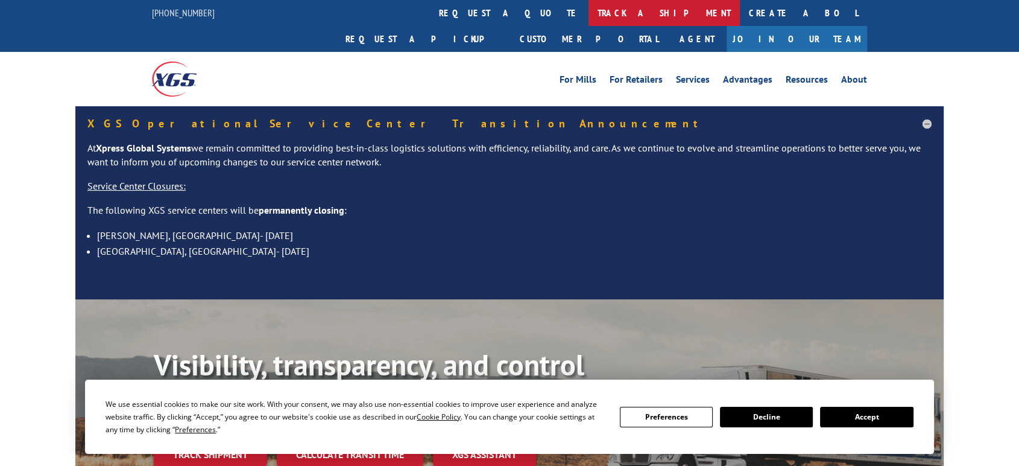
click at [589, 7] on link "track a shipment" at bounding box center [664, 13] width 151 height 26
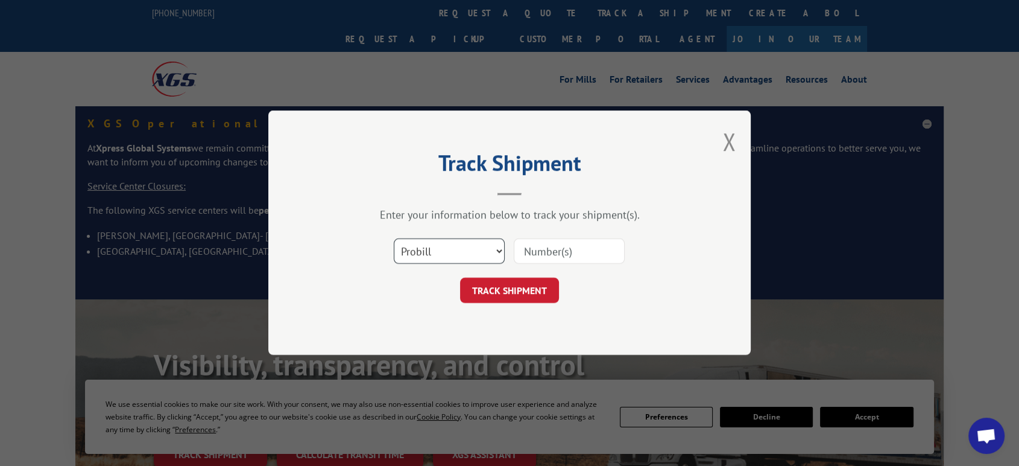
click at [443, 259] on select "Select category... Probill BOL PO" at bounding box center [449, 251] width 111 height 25
select select "po"
click at [394, 239] on select "Select category... Probill BOL PO" at bounding box center [449, 251] width 111 height 25
click at [560, 254] on input at bounding box center [569, 251] width 111 height 25
type input "06522682"
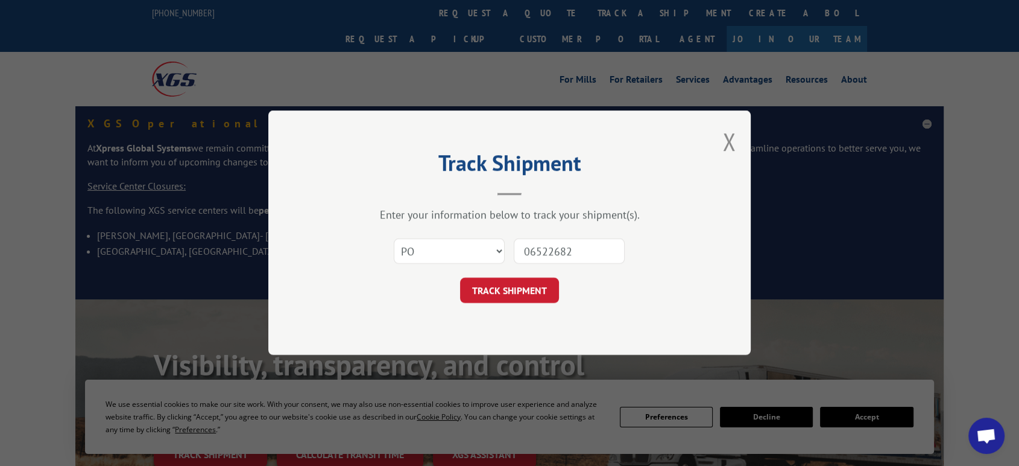
click button "TRACK SHIPMENT" at bounding box center [509, 290] width 99 height 25
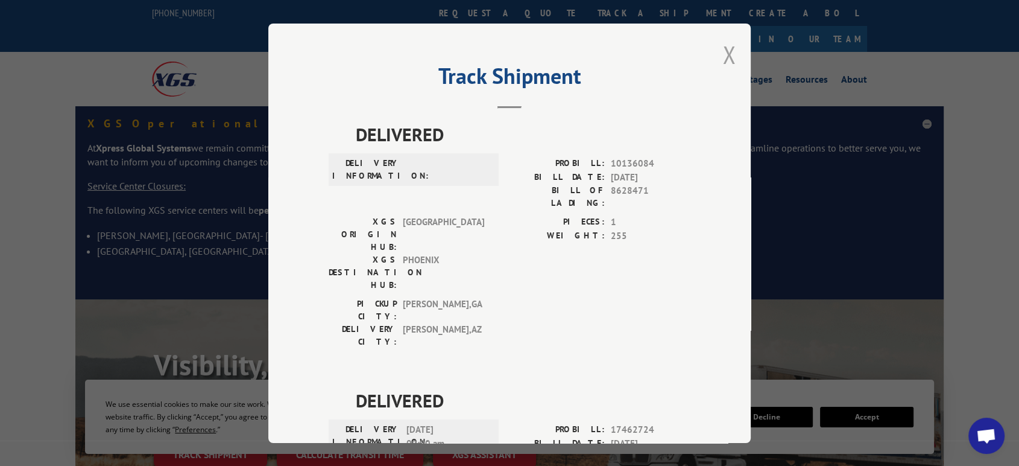
click at [723, 50] on button "Close modal" at bounding box center [729, 55] width 13 height 32
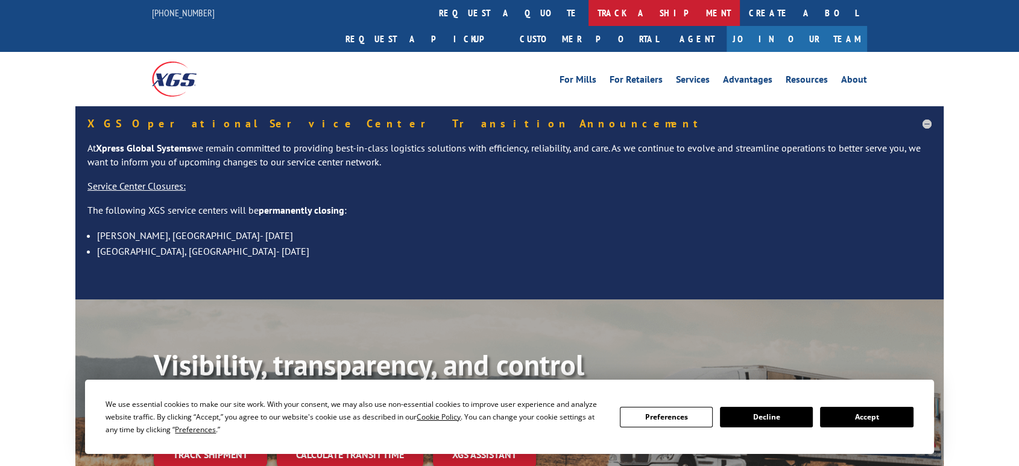
click at [589, 4] on link "track a shipment" at bounding box center [664, 13] width 151 height 26
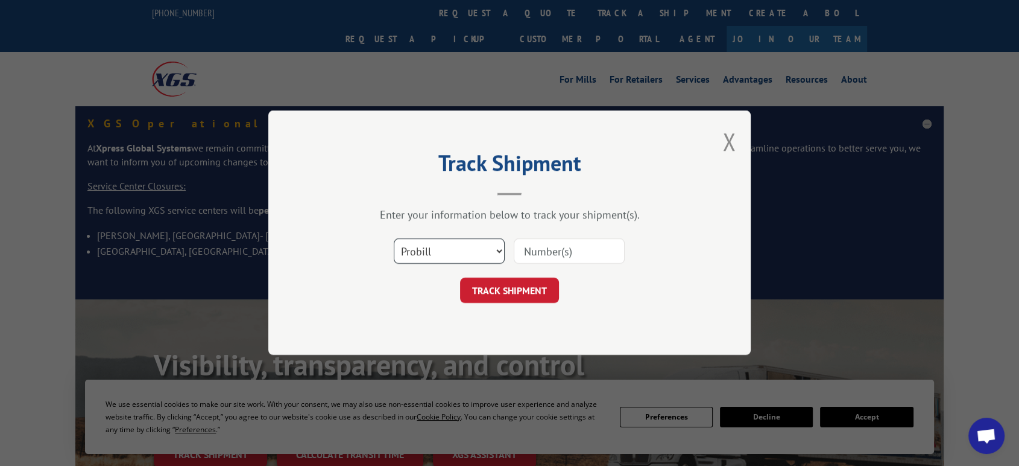
click at [445, 259] on select "Select category... Probill BOL PO" at bounding box center [449, 251] width 111 height 25
select select "po"
click at [394, 239] on select "Select category... Probill BOL PO" at bounding box center [449, 251] width 111 height 25
drag, startPoint x: 559, startPoint y: 257, endPoint x: 437, endPoint y: 398, distance: 186.0
click at [556, 259] on input at bounding box center [569, 251] width 111 height 25
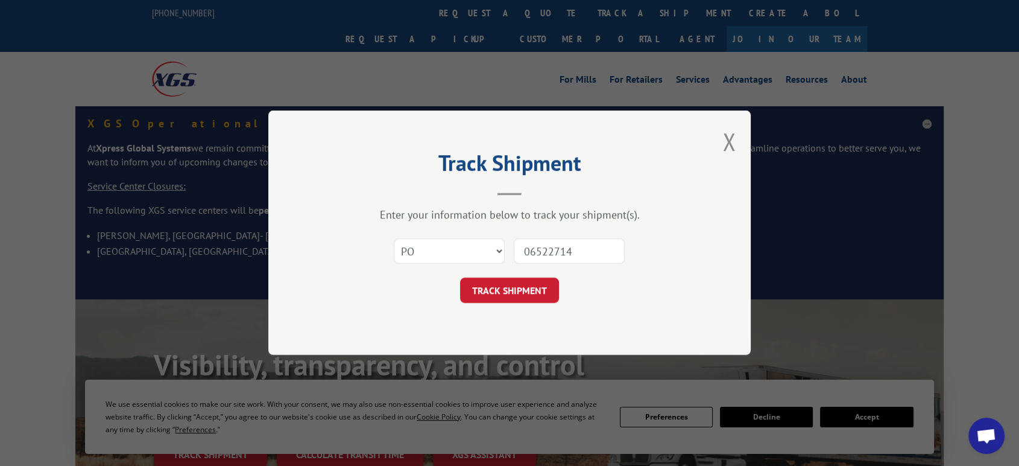
type input "06522714"
click at [460, 278] on button "TRACK SHIPMENT" at bounding box center [509, 290] width 99 height 25
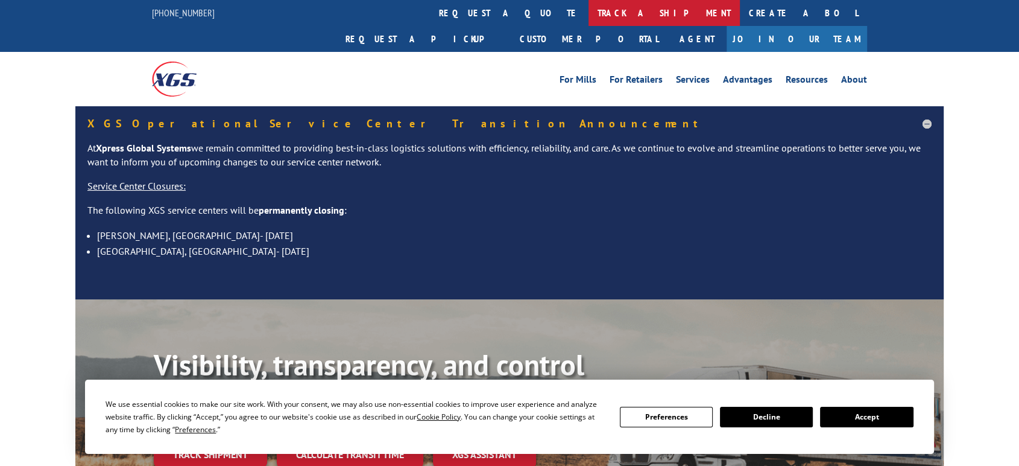
click at [589, 10] on link "track a shipment" at bounding box center [664, 13] width 151 height 26
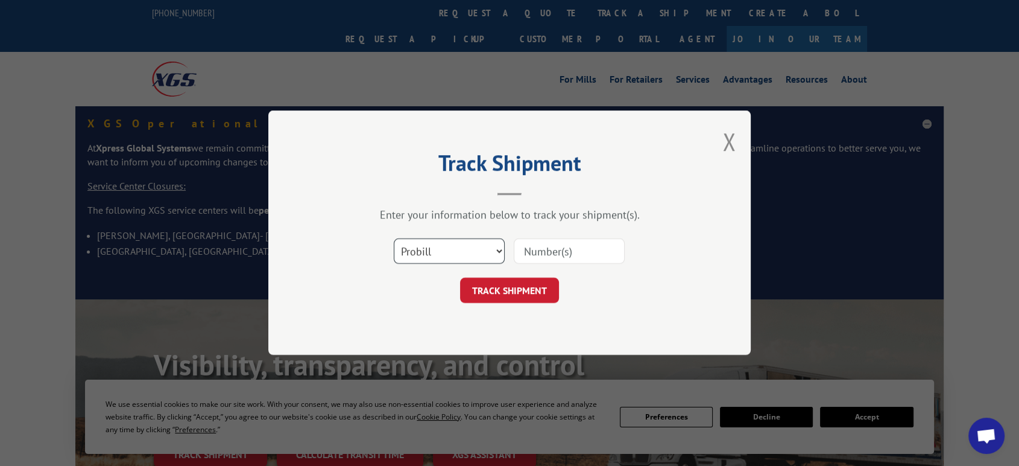
click at [441, 255] on select "Select category... Probill BOL PO" at bounding box center [449, 251] width 111 height 25
select select "po"
click at [394, 239] on select "Select category... Probill BOL PO" at bounding box center [449, 251] width 111 height 25
drag, startPoint x: 524, startPoint y: 253, endPoint x: 608, endPoint y: 247, distance: 84.6
click at [528, 252] on input at bounding box center [569, 251] width 111 height 25
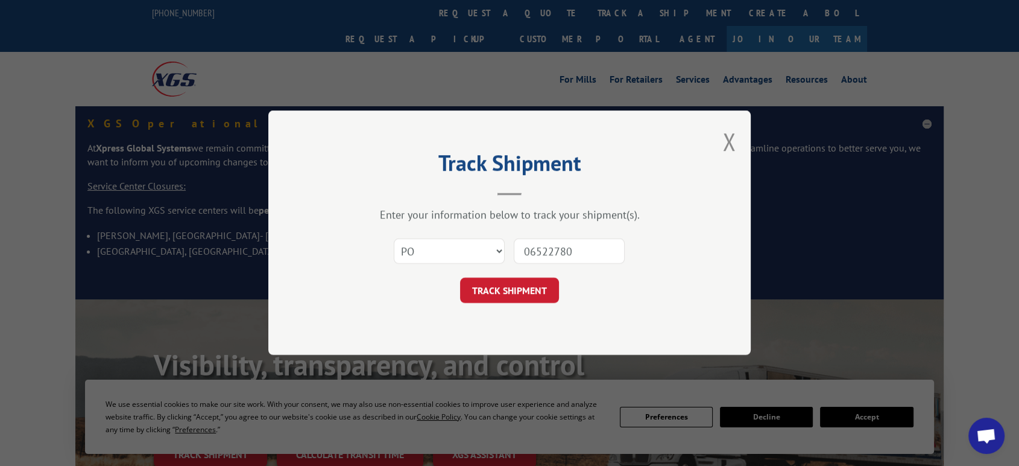
type input "06522780"
click at [460, 278] on button "TRACK SHIPMENT" at bounding box center [509, 290] width 99 height 25
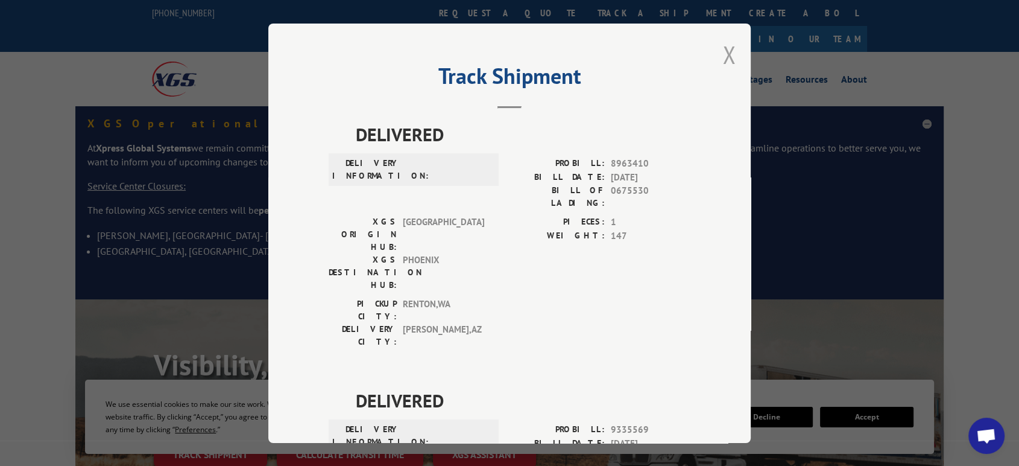
click at [724, 53] on button "Close modal" at bounding box center [729, 55] width 13 height 32
